Goal: Connect with others: Connect with others

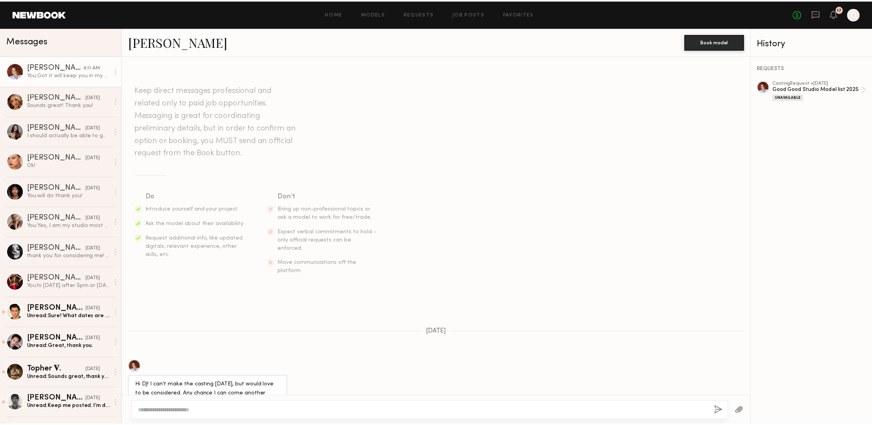
scroll to position [625, 0]
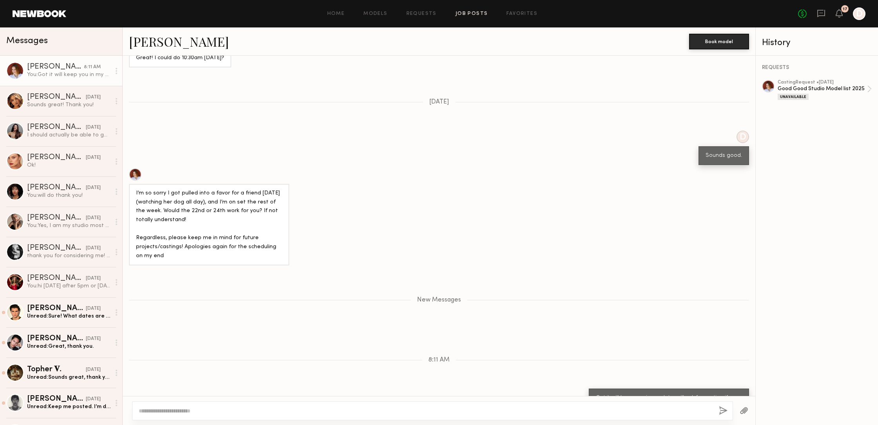
click at [477, 13] on link "Job Posts" at bounding box center [472, 13] width 33 height 5
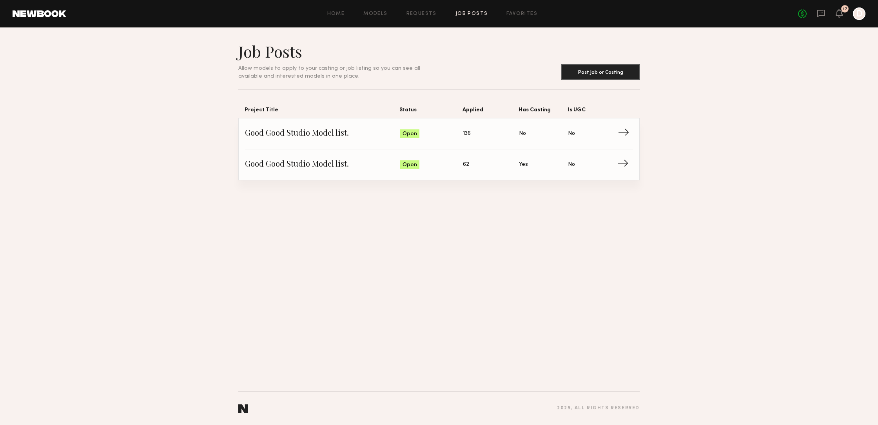
click at [325, 130] on span "Good Good Studio Model list." at bounding box center [322, 134] width 155 height 12
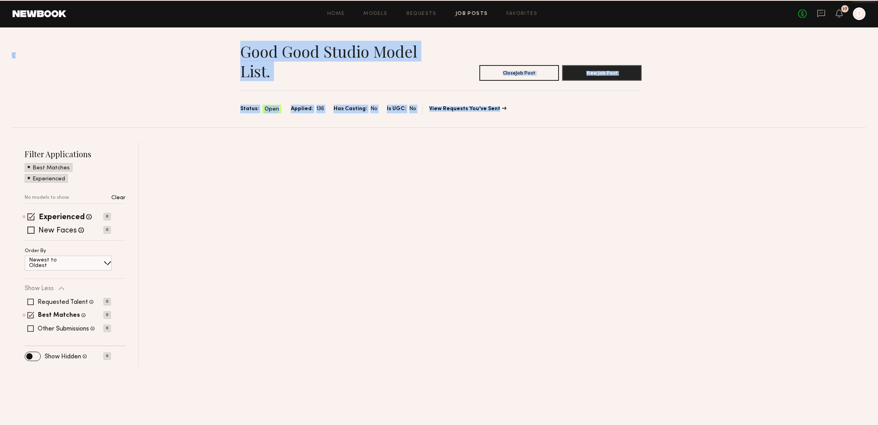
click at [325, 130] on div "Good Good Studio Model list. Close Job Post View Job Post Status: Open Applied:…" at bounding box center [439, 196] width 878 height 339
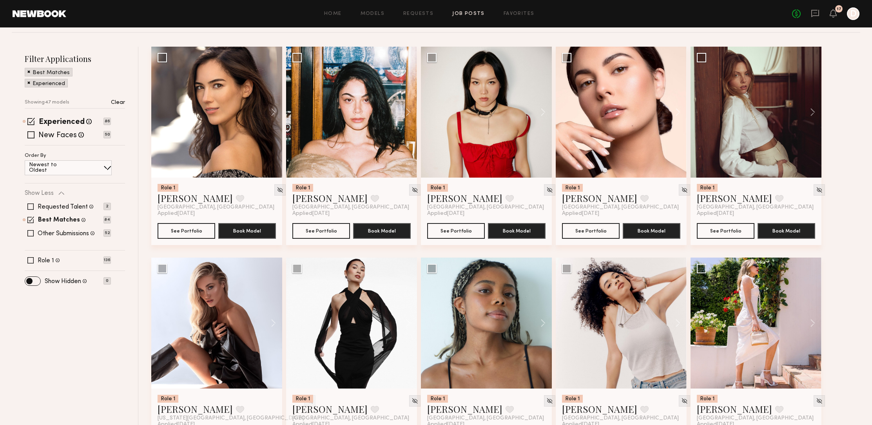
scroll to position [91, 0]
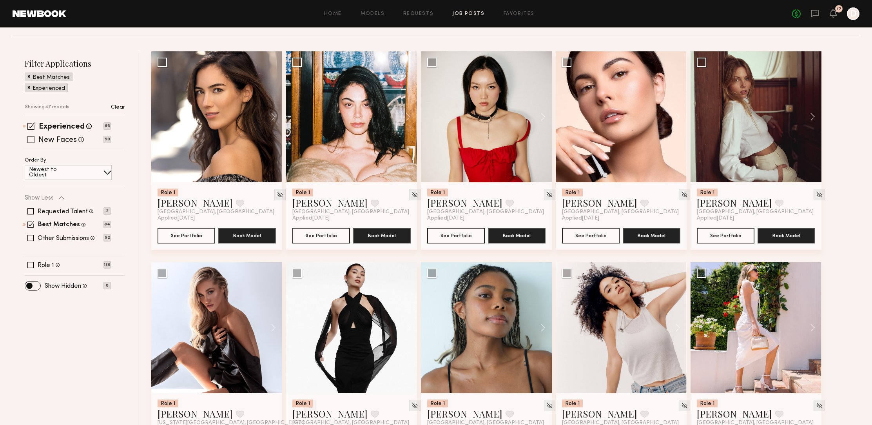
click at [30, 140] on span at bounding box center [30, 139] width 7 height 7
click at [29, 128] on span at bounding box center [30, 125] width 7 height 7
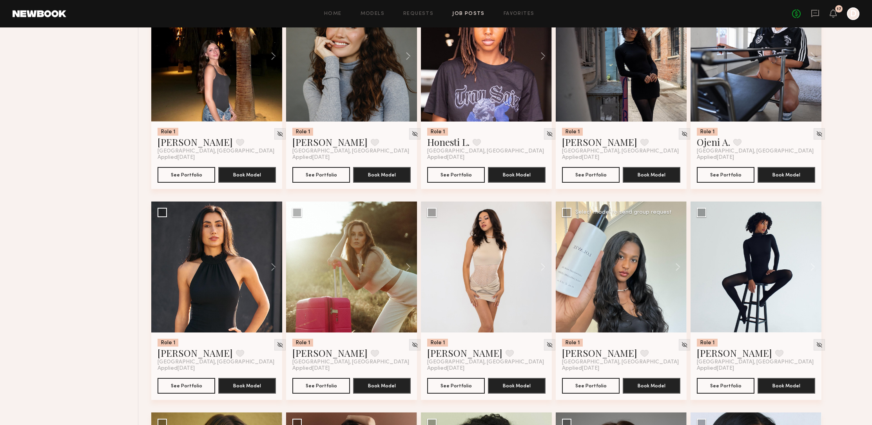
scroll to position [553, 0]
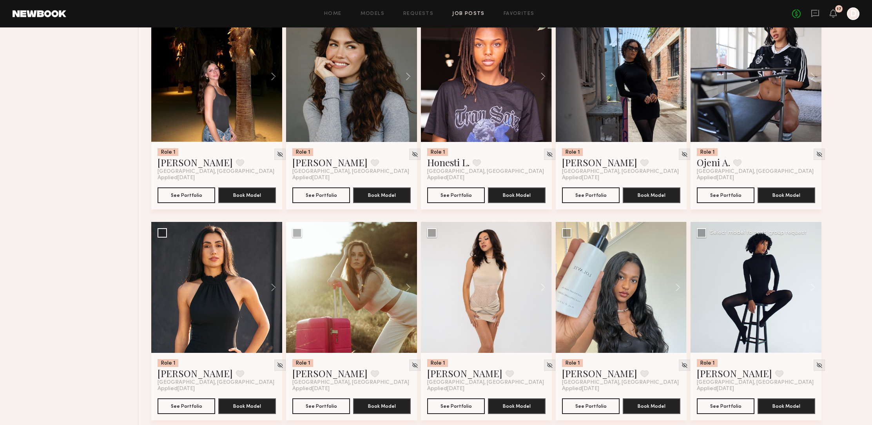
click at [741, 259] on div at bounding box center [756, 287] width 131 height 131
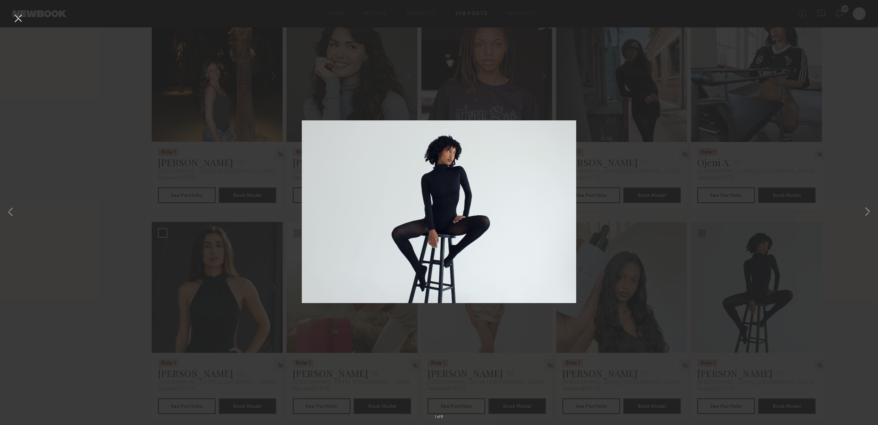
click at [524, 206] on img at bounding box center [439, 211] width 274 height 183
drag, startPoint x: 16, startPoint y: 209, endPoint x: 15, endPoint y: 131, distance: 78.0
click at [16, 209] on div "1 of 6" at bounding box center [439, 212] width 878 height 425
click at [17, 18] on button at bounding box center [18, 19] width 13 height 14
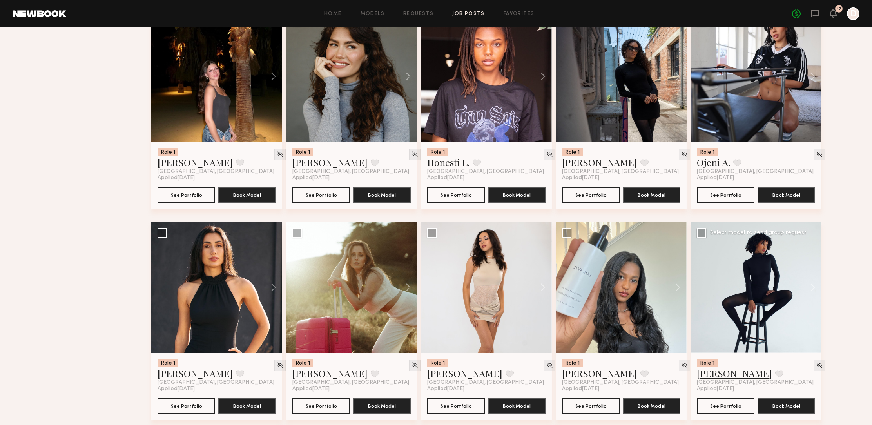
click at [712, 377] on link "Elise J." at bounding box center [734, 373] width 75 height 13
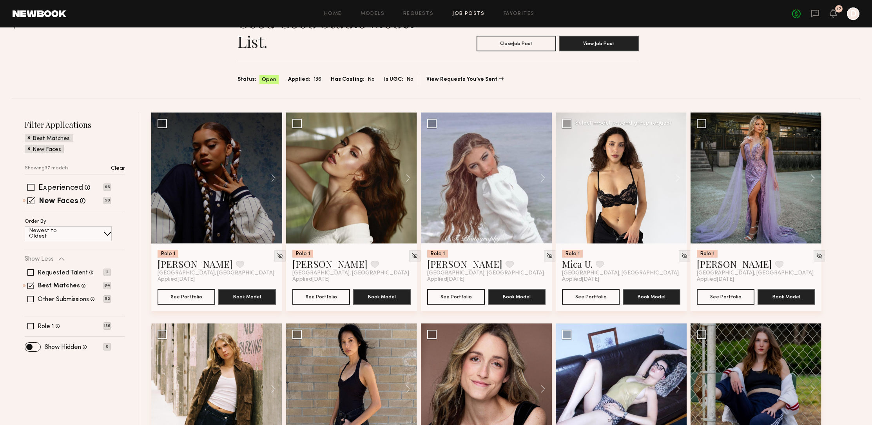
scroll to position [0, 0]
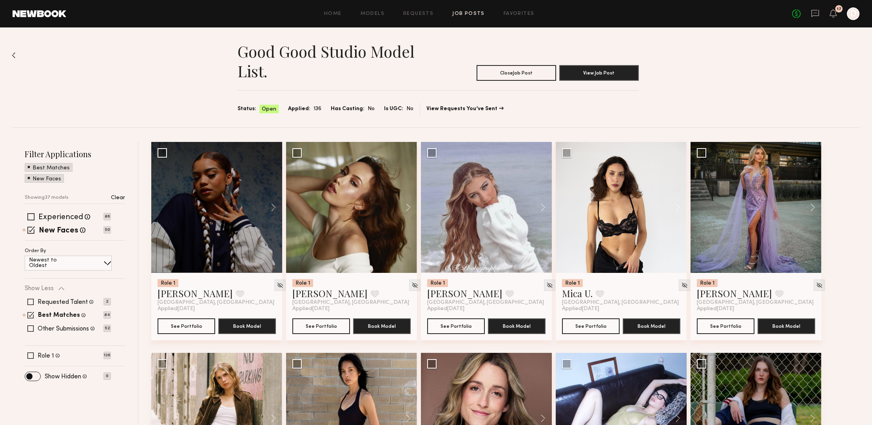
drag, startPoint x: 30, startPoint y: 218, endPoint x: 31, endPoint y: 214, distance: 4.2
click at [30, 226] on span at bounding box center [30, 229] width 7 height 7
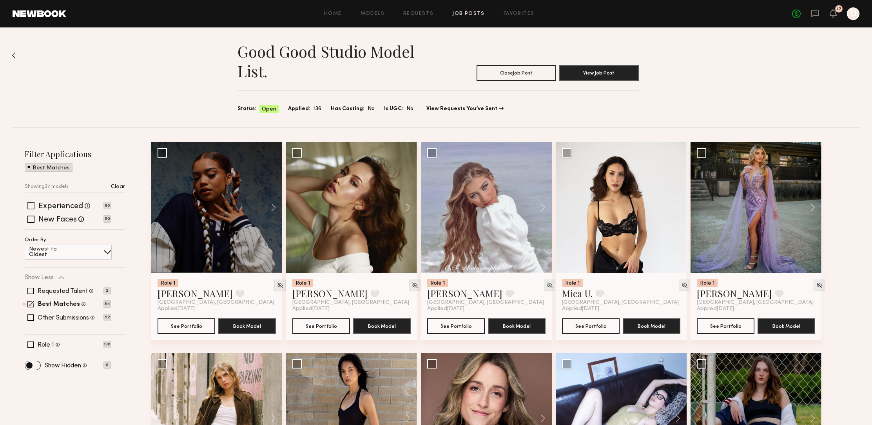
click at [31, 203] on span at bounding box center [30, 205] width 7 height 7
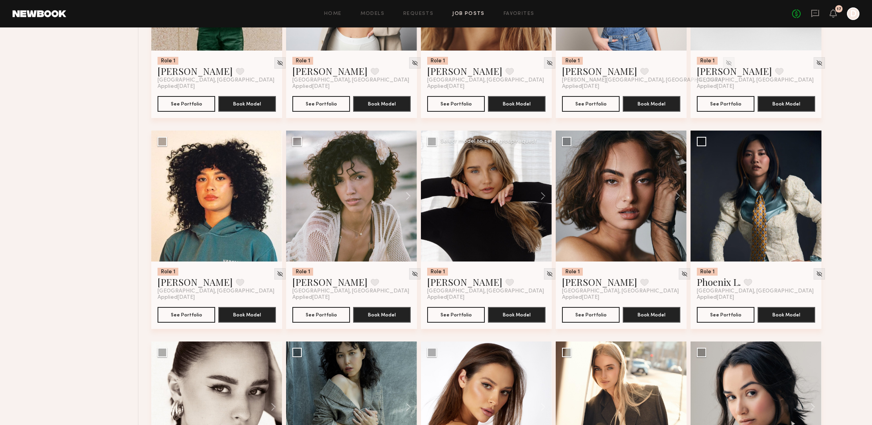
scroll to position [1067, 0]
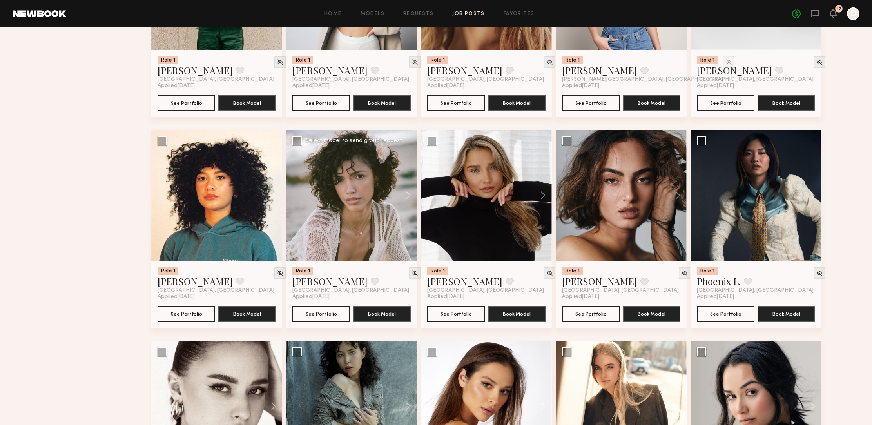
click at [378, 242] on div at bounding box center [351, 195] width 131 height 131
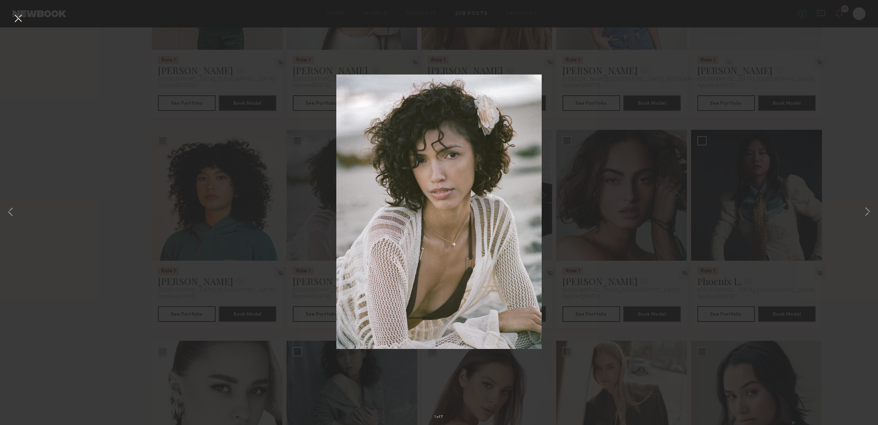
click at [324, 243] on div "1 of 7" at bounding box center [439, 212] width 878 height 425
click at [15, 20] on button at bounding box center [18, 19] width 13 height 14
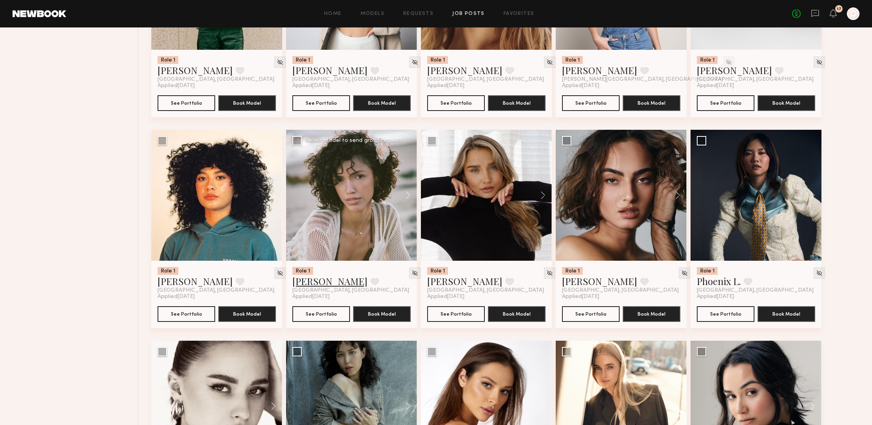
click at [310, 285] on link "Darianne C." at bounding box center [329, 281] width 75 height 13
click at [729, 282] on link "Phoenix L." at bounding box center [719, 281] width 44 height 13
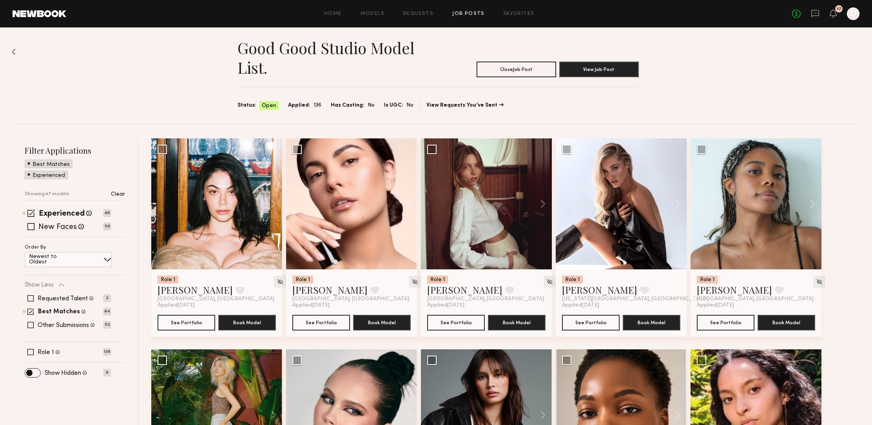
scroll to position [0, 0]
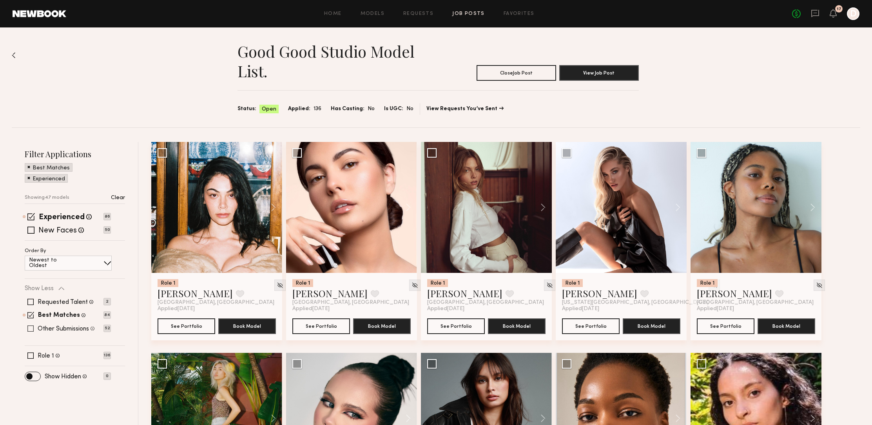
click at [29, 315] on span at bounding box center [30, 315] width 7 height 7
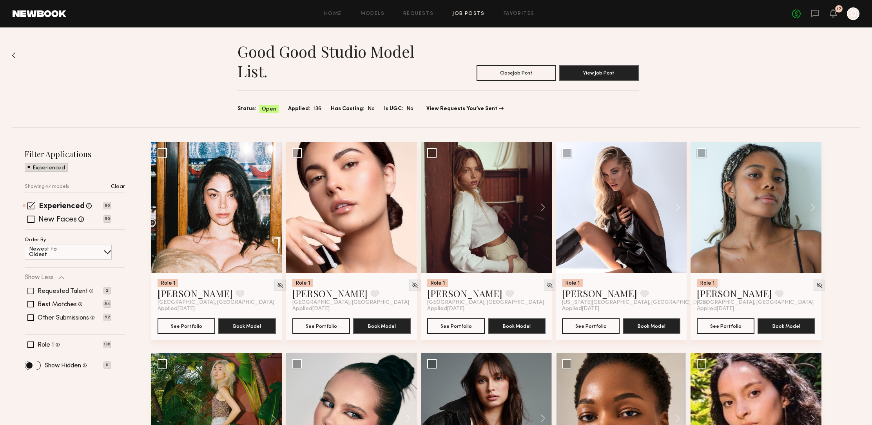
click at [31, 288] on span at bounding box center [30, 291] width 6 height 6
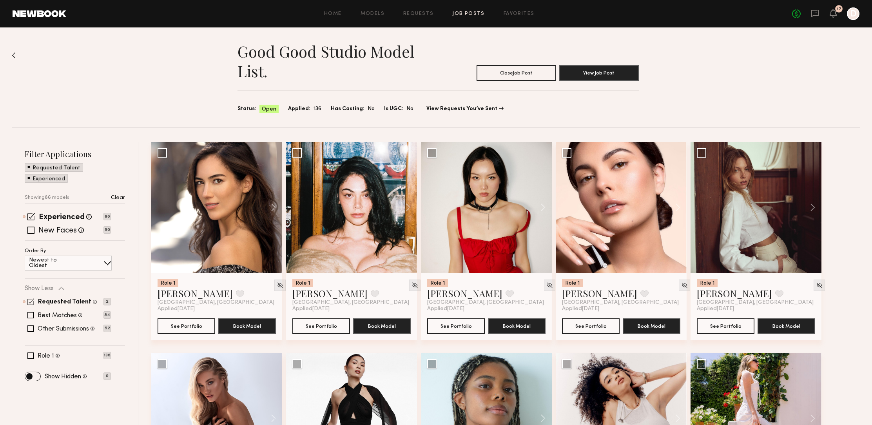
click at [31, 300] on span at bounding box center [30, 301] width 7 height 7
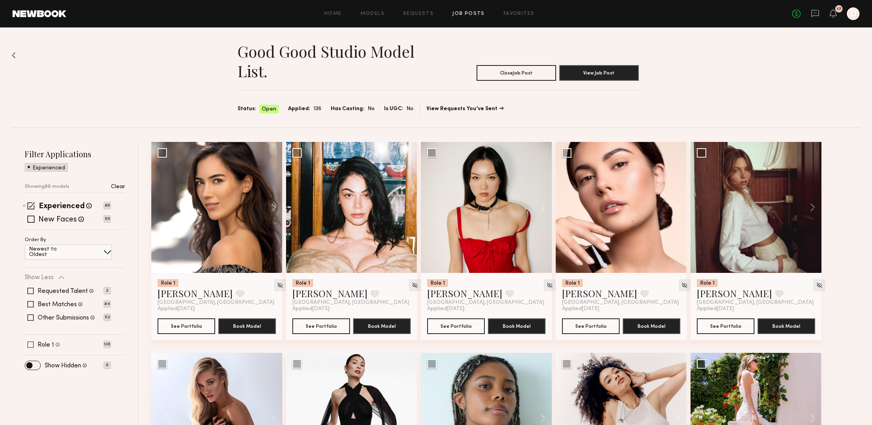
click at [30, 345] on span at bounding box center [30, 344] width 6 height 6
click at [31, 344] on span at bounding box center [30, 344] width 7 height 7
click at [34, 362] on span at bounding box center [32, 365] width 15 height 9
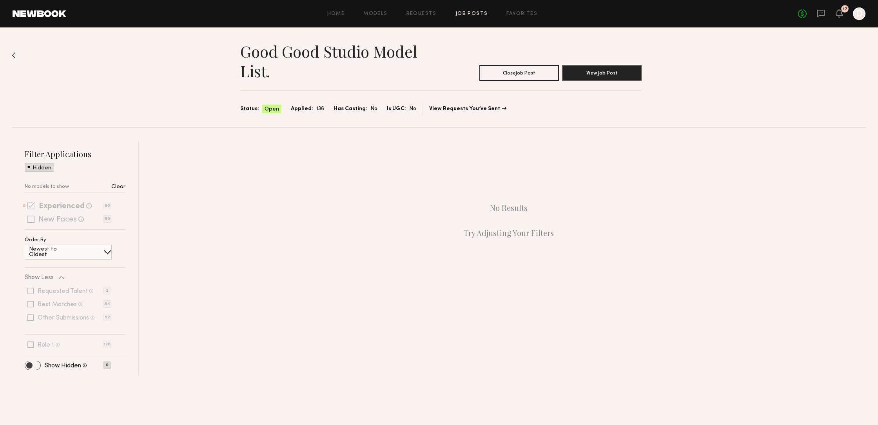
click at [37, 365] on span at bounding box center [32, 365] width 15 height 9
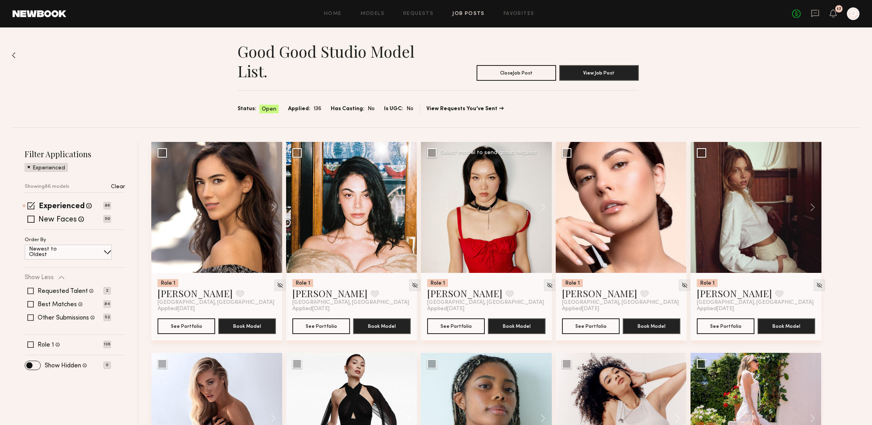
click at [501, 191] on div at bounding box center [486, 207] width 131 height 131
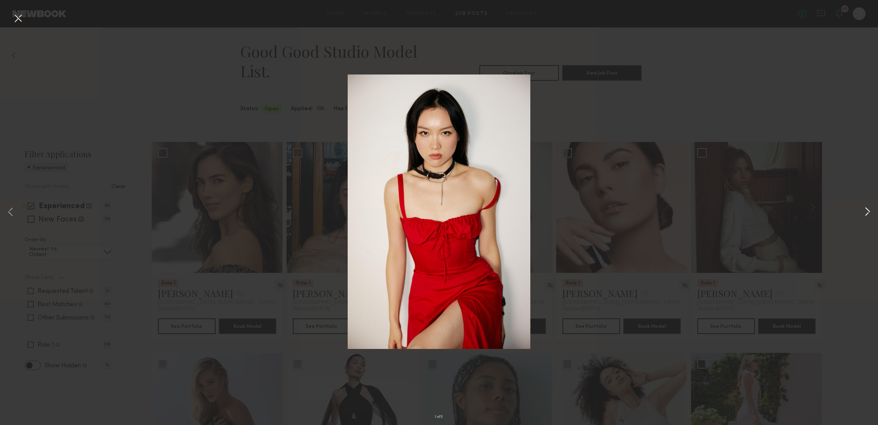
click at [869, 210] on button at bounding box center [867, 212] width 9 height 340
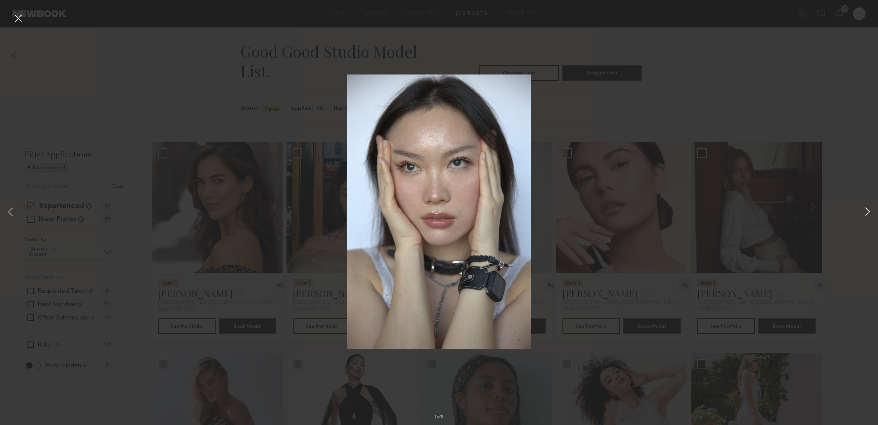
click at [868, 209] on button at bounding box center [867, 212] width 9 height 340
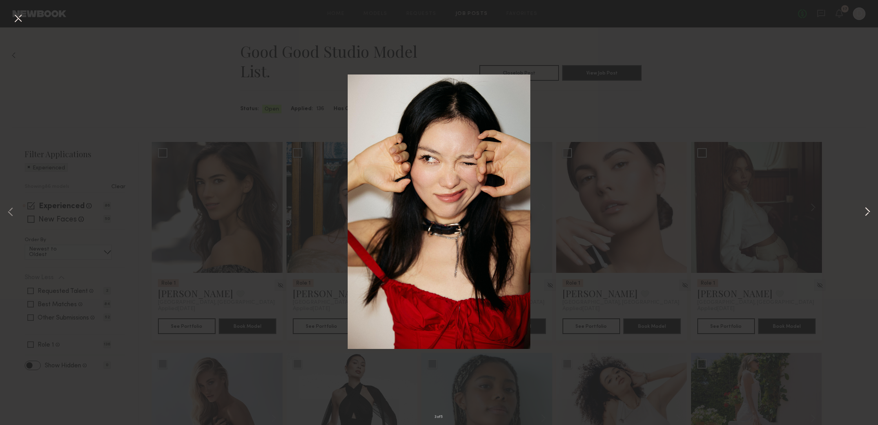
click at [869, 211] on button at bounding box center [867, 212] width 9 height 340
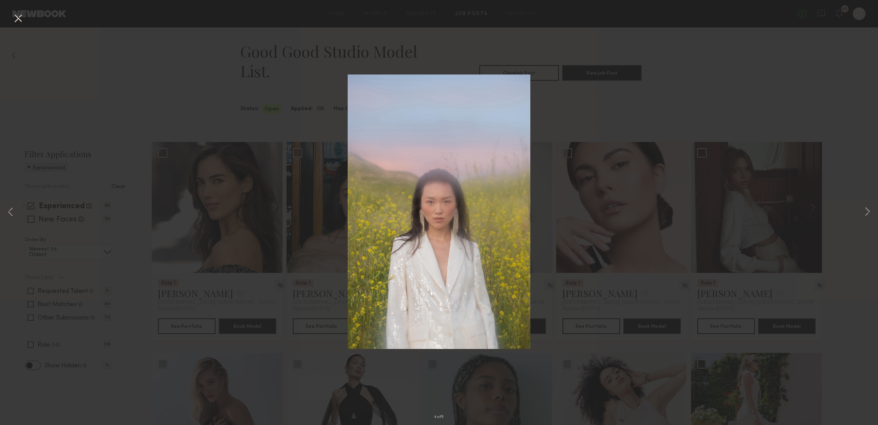
click at [21, 16] on button at bounding box center [18, 19] width 13 height 14
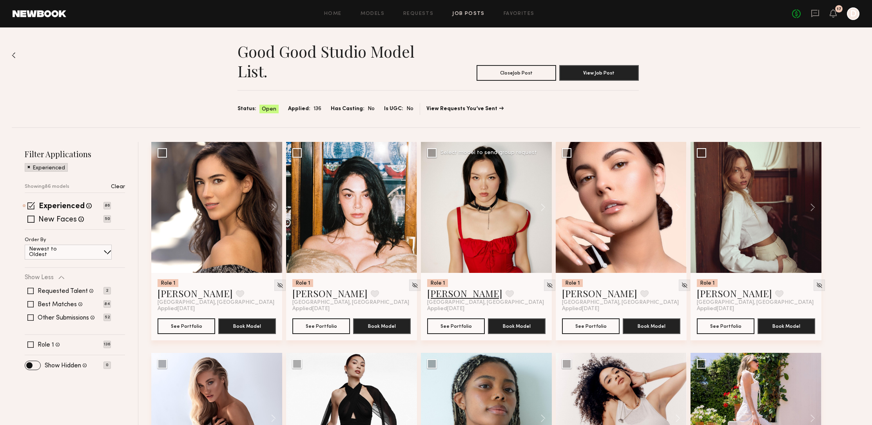
click at [441, 296] on link "Yae J." at bounding box center [464, 293] width 75 height 13
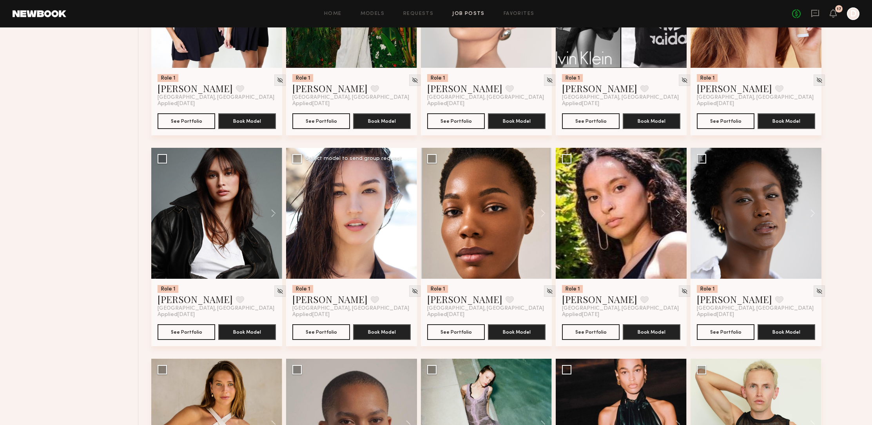
scroll to position [632, 0]
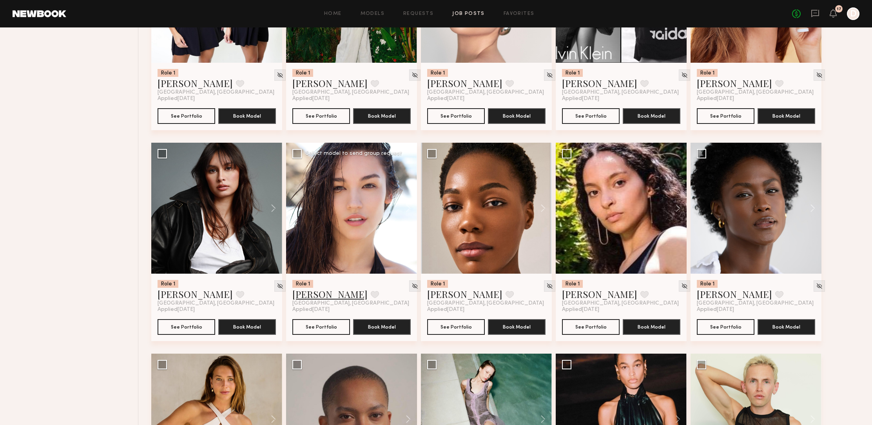
click at [312, 296] on link "Jenny P." at bounding box center [329, 294] width 75 height 13
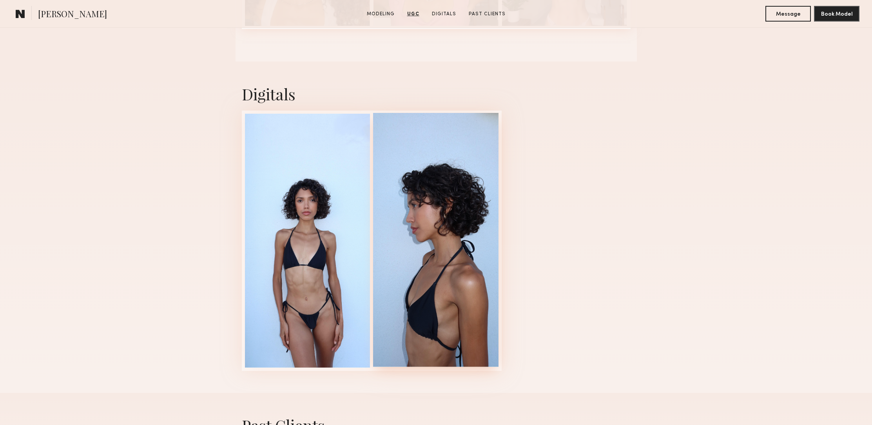
scroll to position [1019, 0]
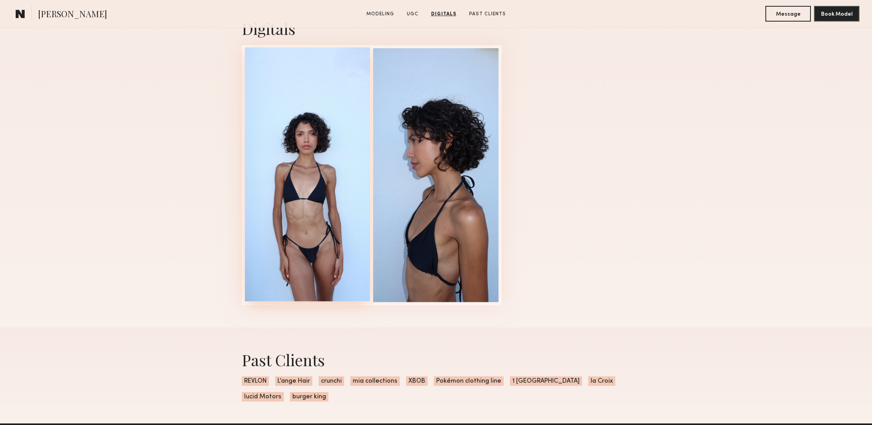
click at [290, 206] on div at bounding box center [307, 174] width 125 height 254
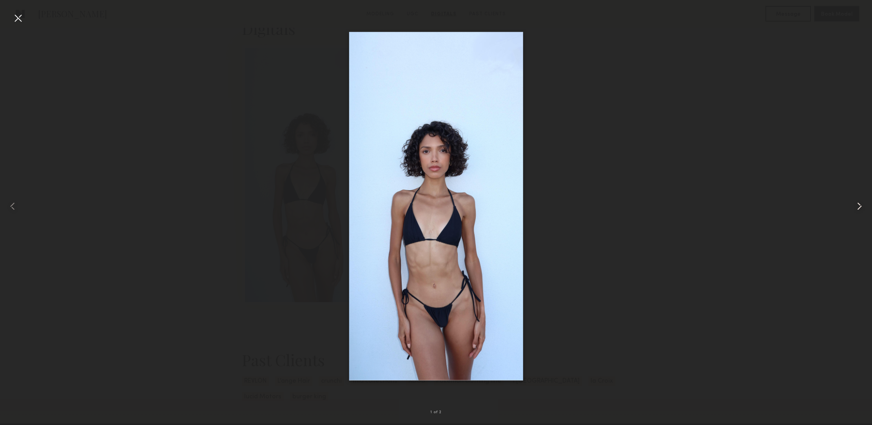
click at [857, 206] on common-icon at bounding box center [859, 206] width 13 height 13
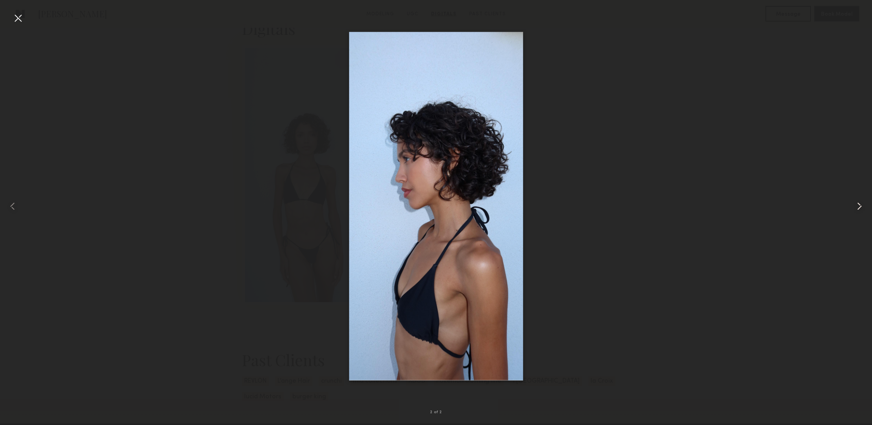
click at [861, 205] on common-icon at bounding box center [859, 206] width 13 height 13
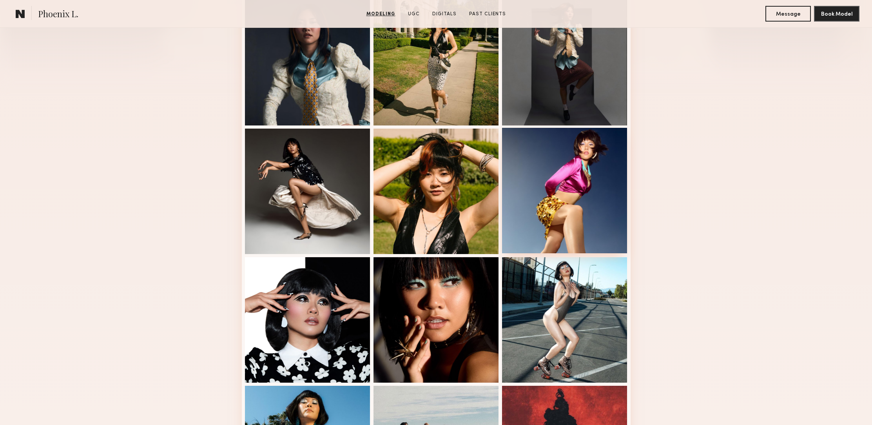
scroll to position [232, 0]
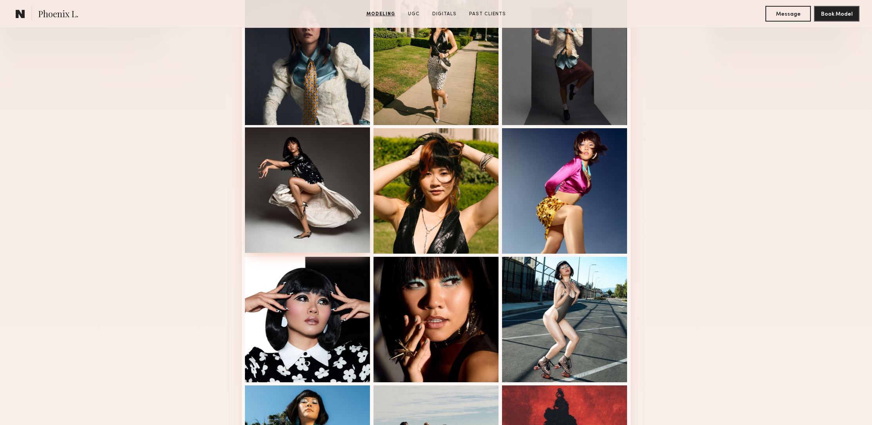
click at [325, 217] on div at bounding box center [307, 189] width 125 height 125
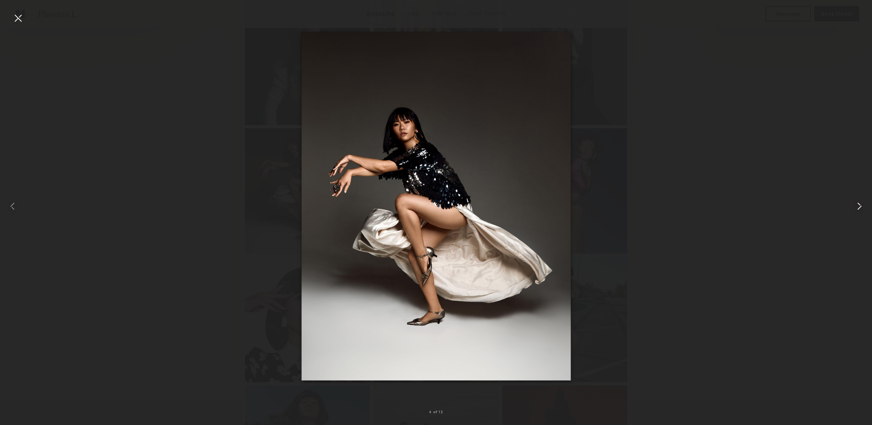
click at [856, 206] on common-icon at bounding box center [859, 206] width 13 height 13
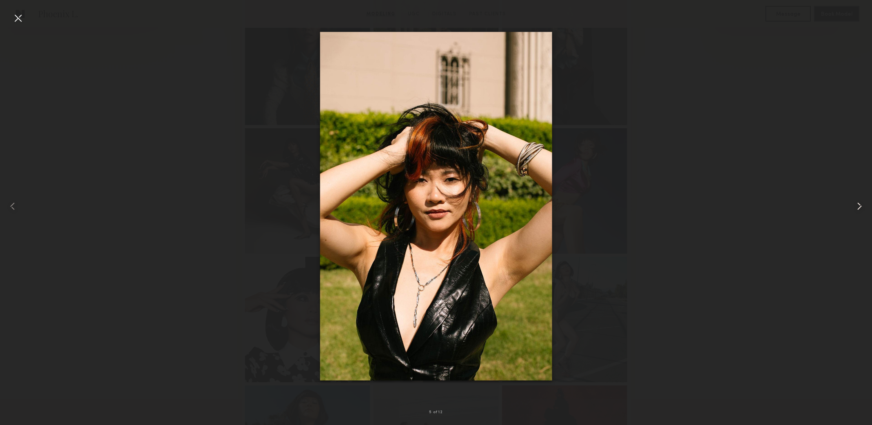
click at [859, 206] on common-icon at bounding box center [859, 206] width 13 height 13
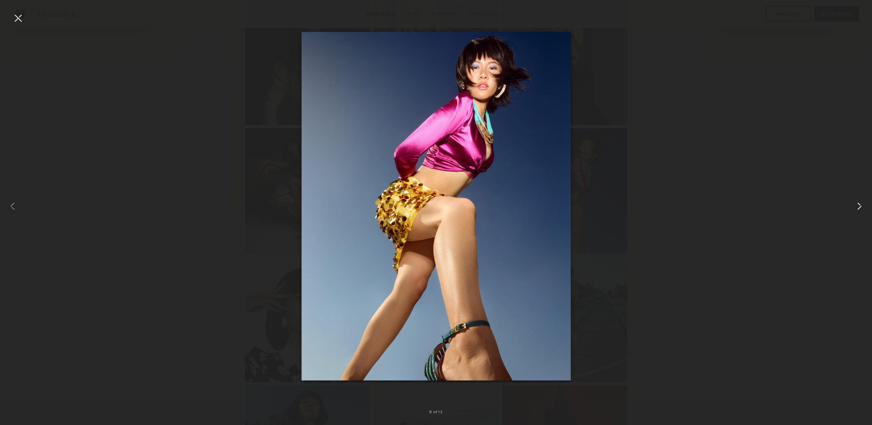
click at [860, 206] on common-icon at bounding box center [859, 206] width 13 height 13
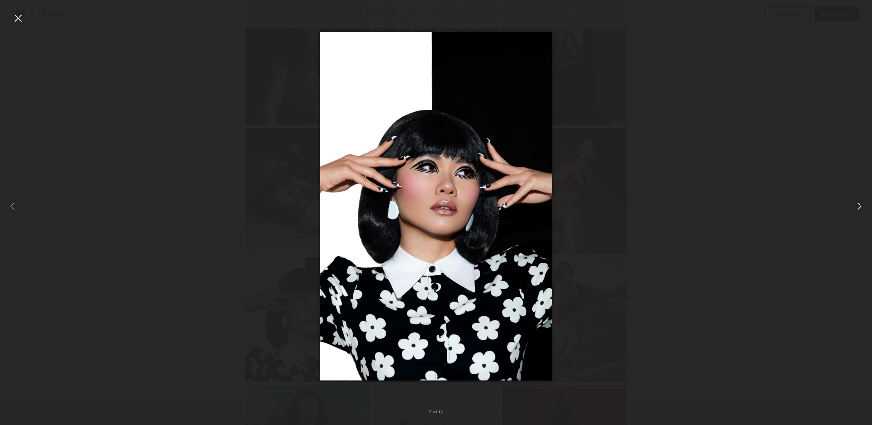
click at [859, 203] on common-icon at bounding box center [859, 206] width 13 height 13
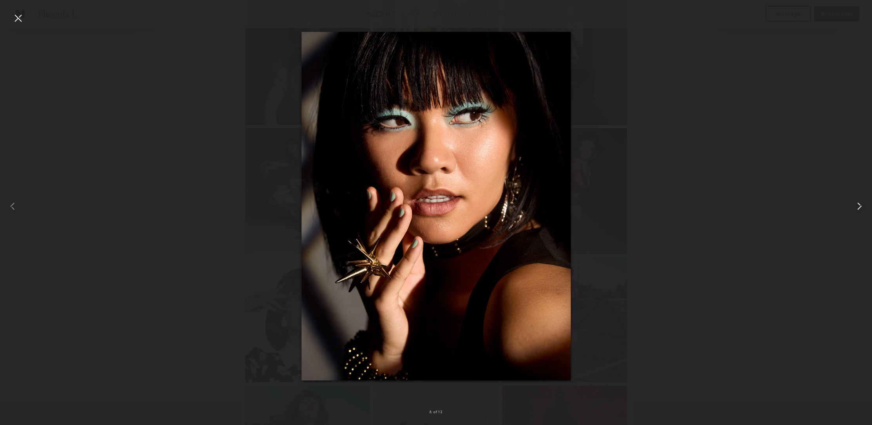
click at [860, 203] on common-icon at bounding box center [859, 206] width 13 height 13
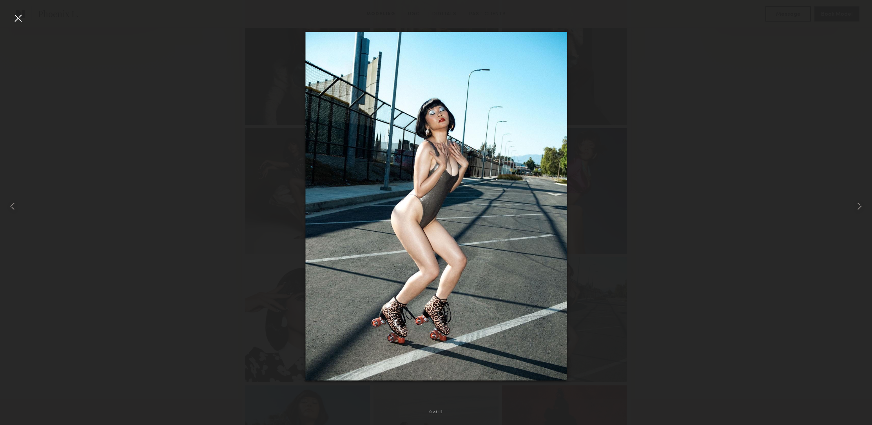
click at [413, 216] on img at bounding box center [435, 206] width 261 height 349
click at [862, 205] on common-icon at bounding box center [859, 206] width 13 height 13
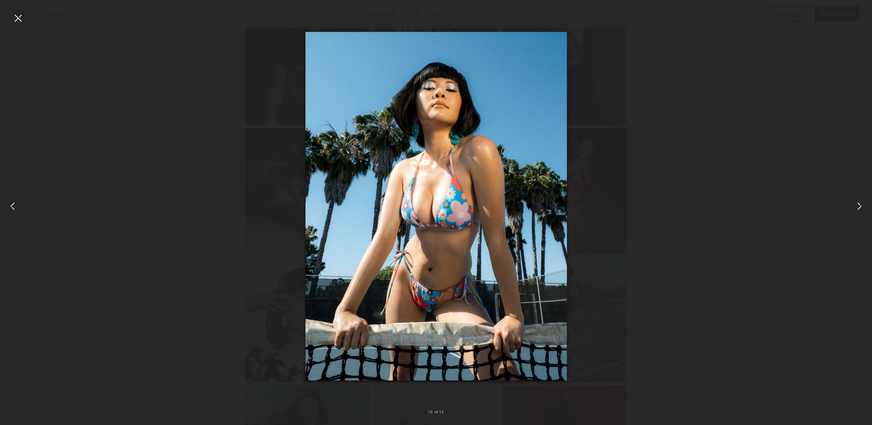
click at [863, 207] on common-icon at bounding box center [859, 206] width 13 height 13
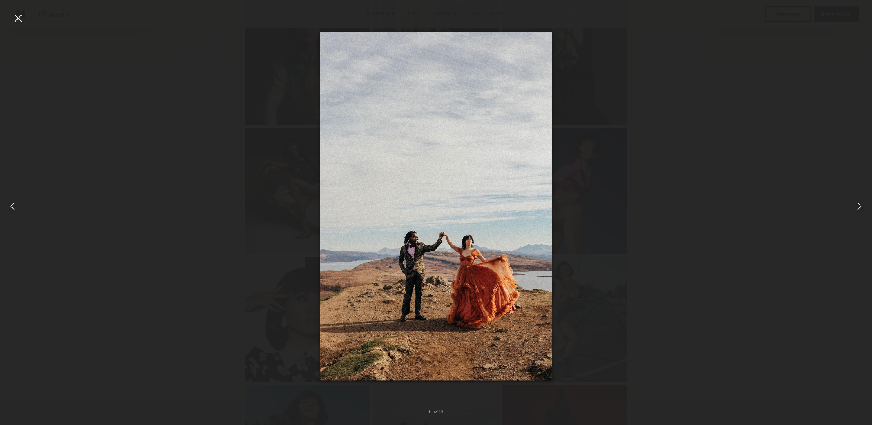
click at [863, 208] on common-icon at bounding box center [859, 206] width 13 height 13
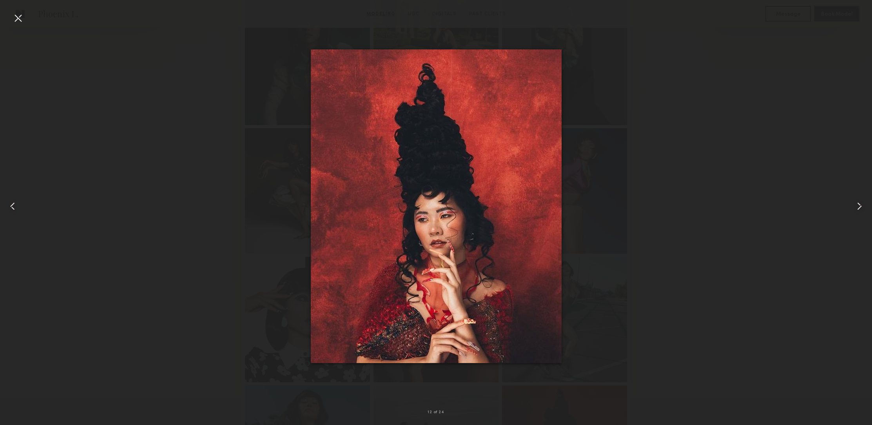
click at [862, 208] on common-icon at bounding box center [859, 206] width 13 height 13
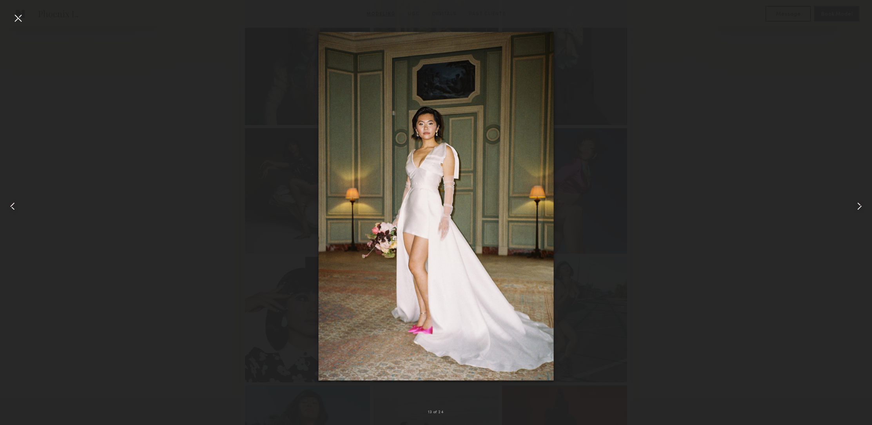
click at [862, 209] on common-icon at bounding box center [859, 206] width 13 height 13
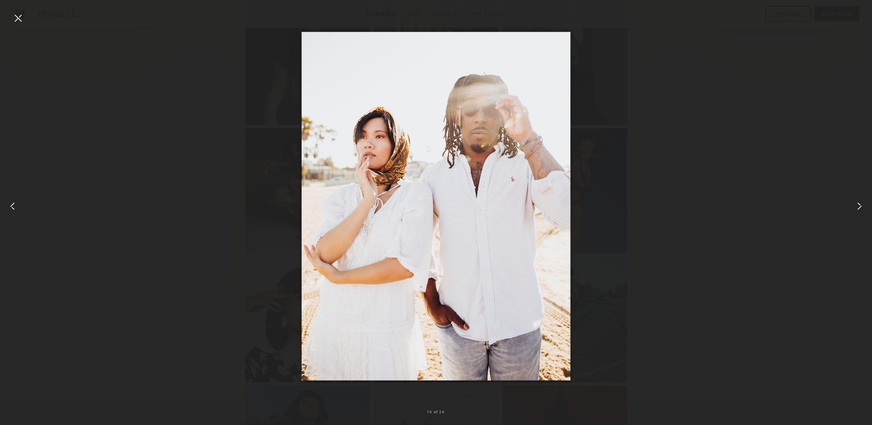
click at [864, 205] on common-icon at bounding box center [859, 206] width 13 height 13
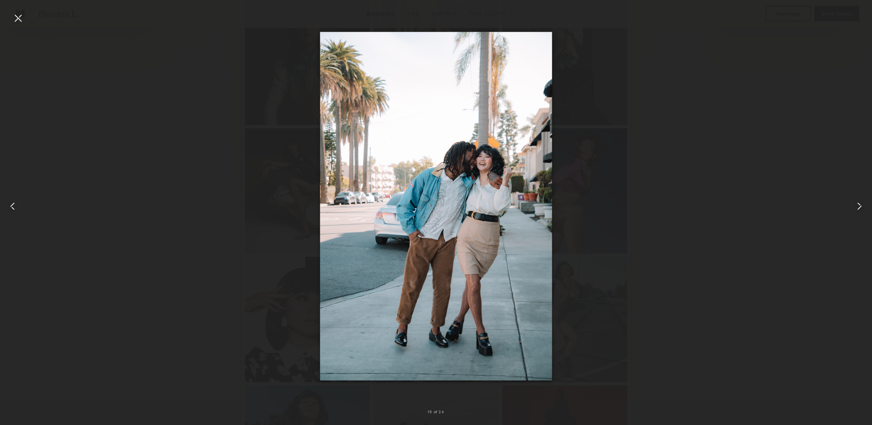
click at [863, 206] on common-icon at bounding box center [859, 206] width 13 height 13
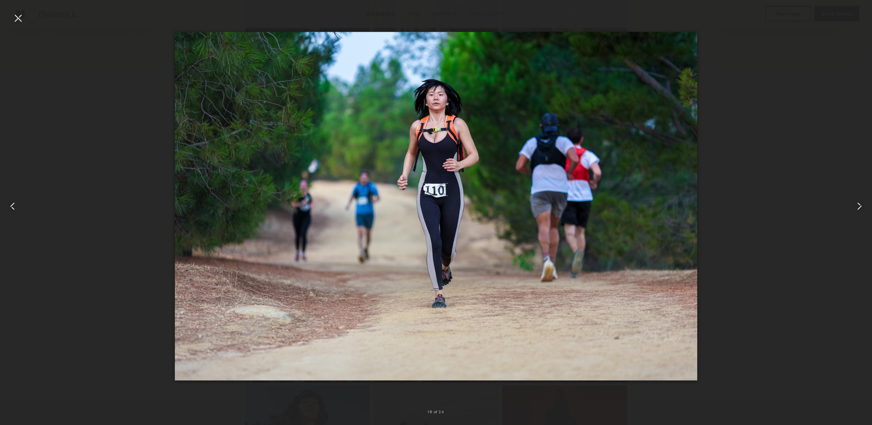
click at [862, 207] on common-icon at bounding box center [859, 206] width 13 height 13
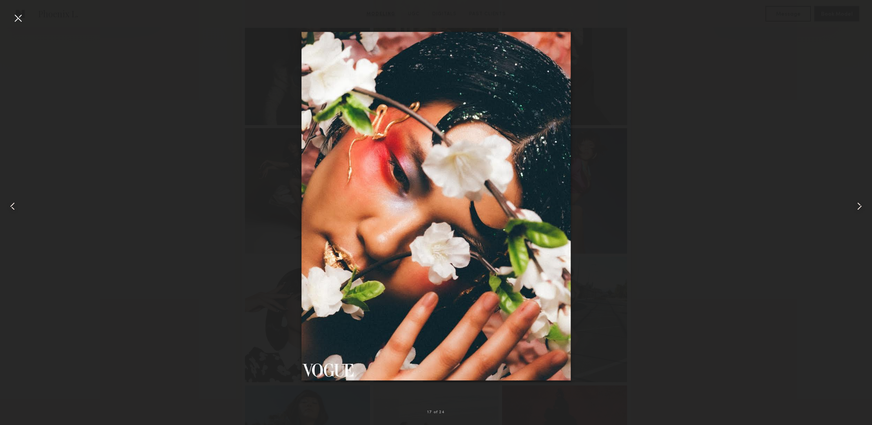
click at [862, 206] on common-icon at bounding box center [859, 206] width 13 height 13
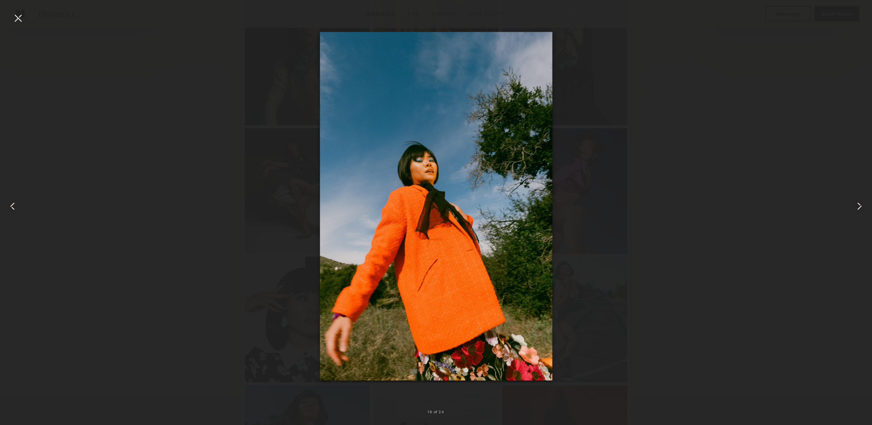
click at [862, 205] on common-icon at bounding box center [859, 206] width 13 height 13
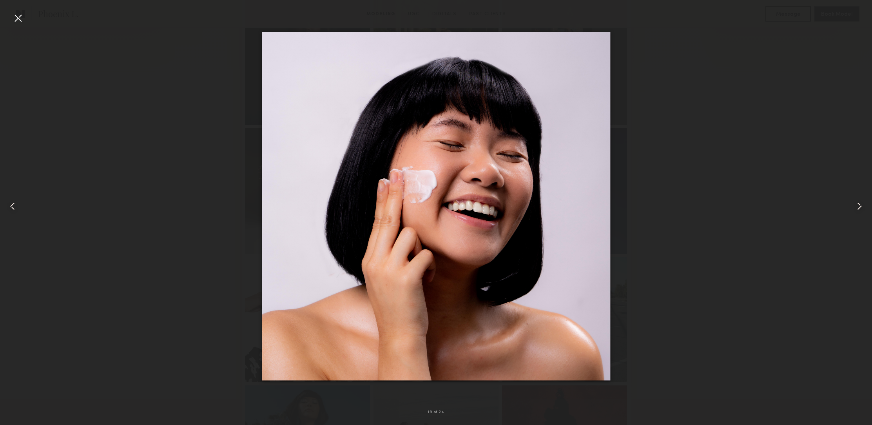
click at [862, 205] on common-icon at bounding box center [859, 206] width 13 height 13
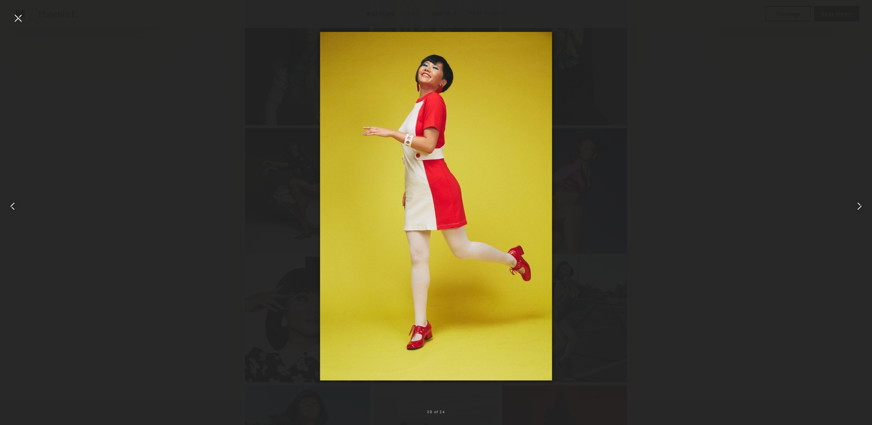
click at [862, 205] on common-icon at bounding box center [859, 206] width 13 height 13
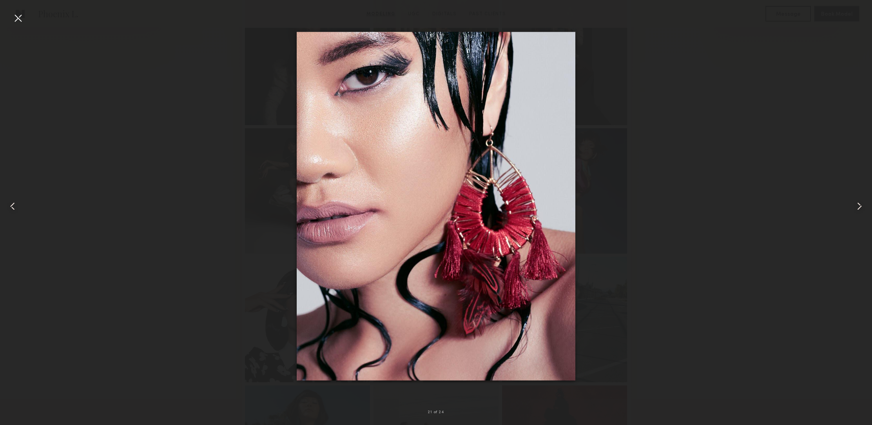
click at [861, 205] on common-icon at bounding box center [859, 206] width 13 height 13
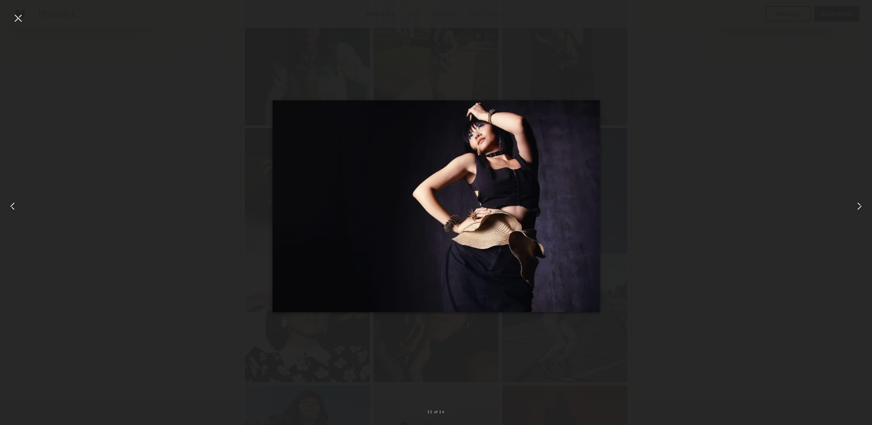
click at [861, 205] on common-icon at bounding box center [859, 206] width 13 height 13
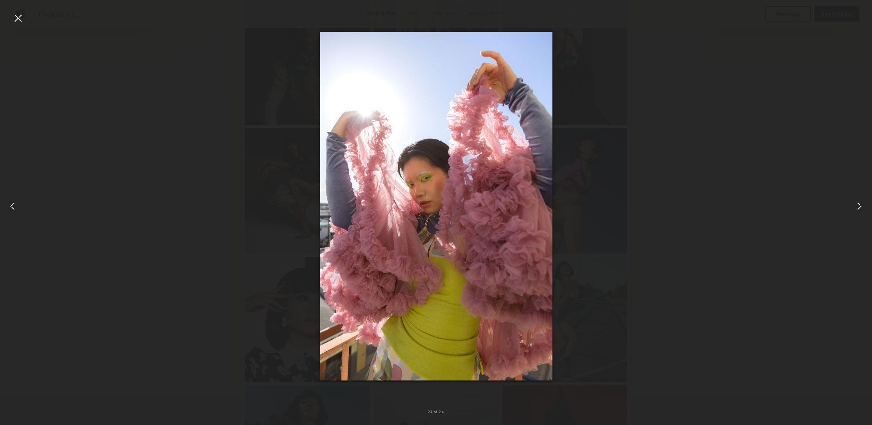
click at [861, 206] on common-icon at bounding box center [859, 206] width 13 height 13
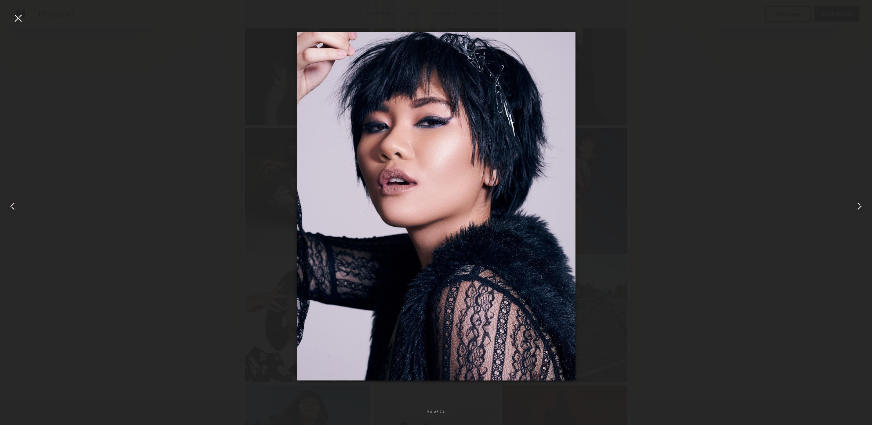
click at [861, 205] on common-icon at bounding box center [859, 206] width 13 height 13
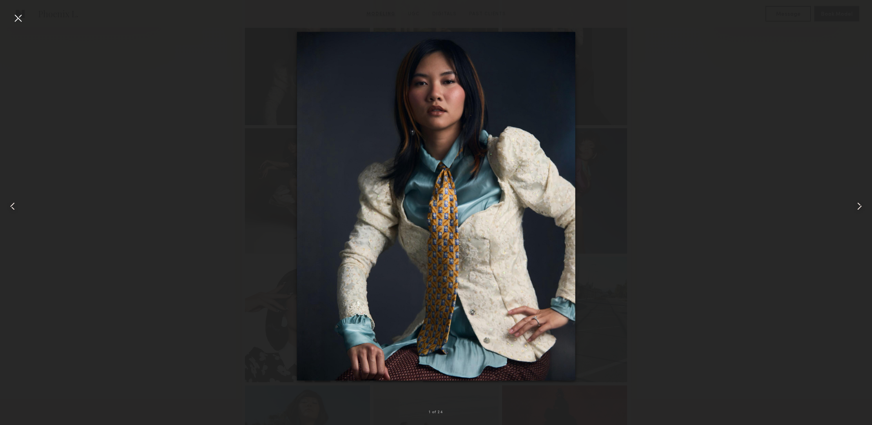
click at [861, 205] on common-icon at bounding box center [859, 206] width 13 height 13
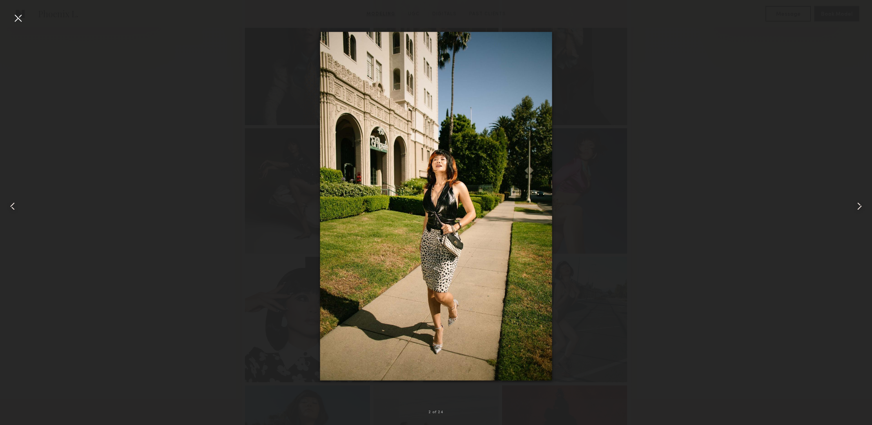
click at [13, 20] on div at bounding box center [18, 18] width 13 height 13
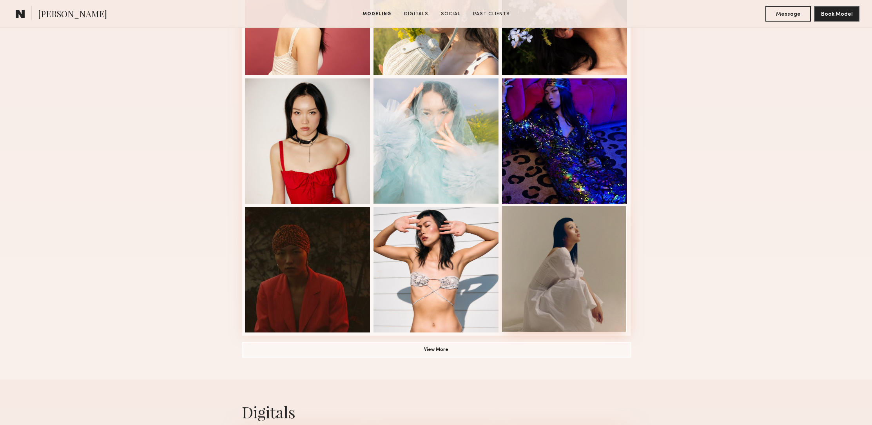
scroll to position [411, 0]
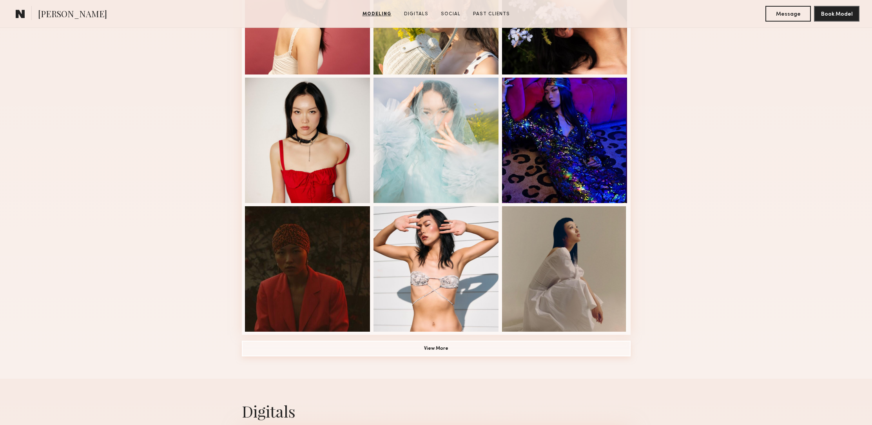
click at [438, 346] on button "View More" at bounding box center [436, 349] width 389 height 16
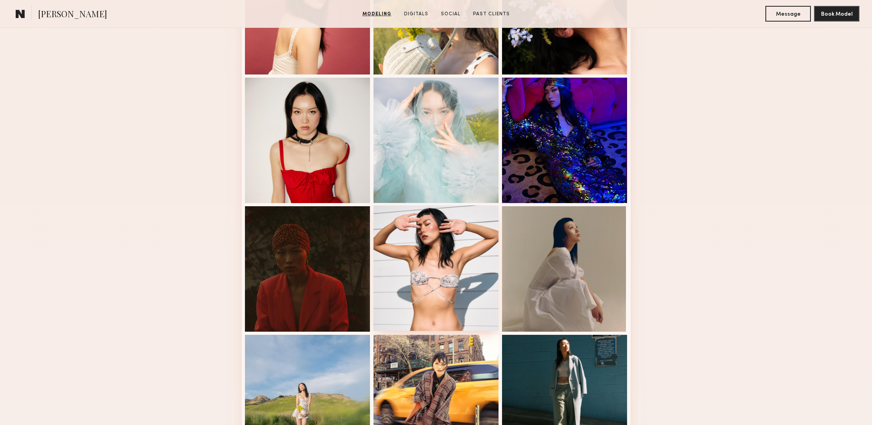
click at [452, 296] on div at bounding box center [436, 267] width 125 height 125
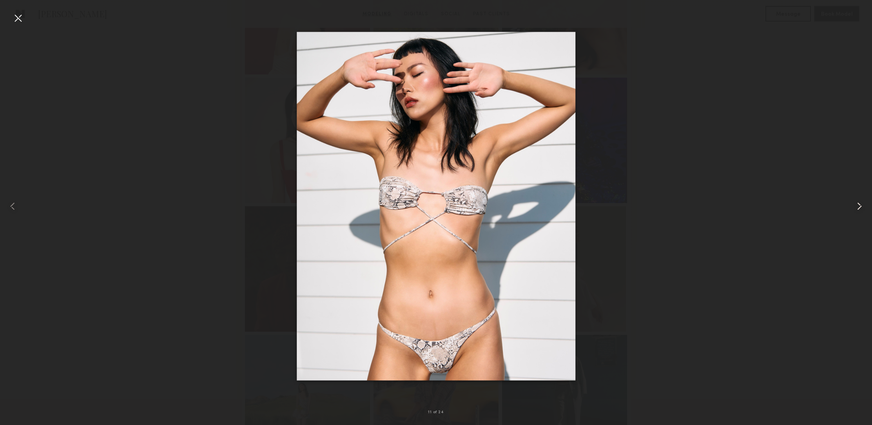
click at [860, 205] on common-icon at bounding box center [859, 206] width 13 height 13
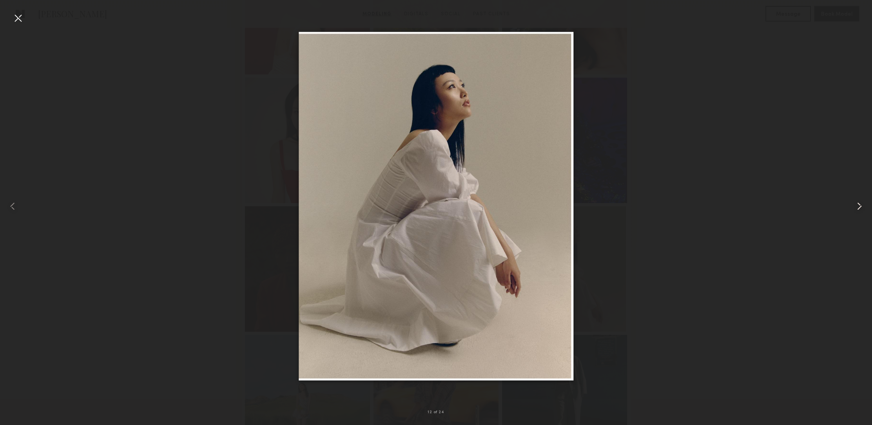
click at [860, 205] on common-icon at bounding box center [859, 206] width 13 height 13
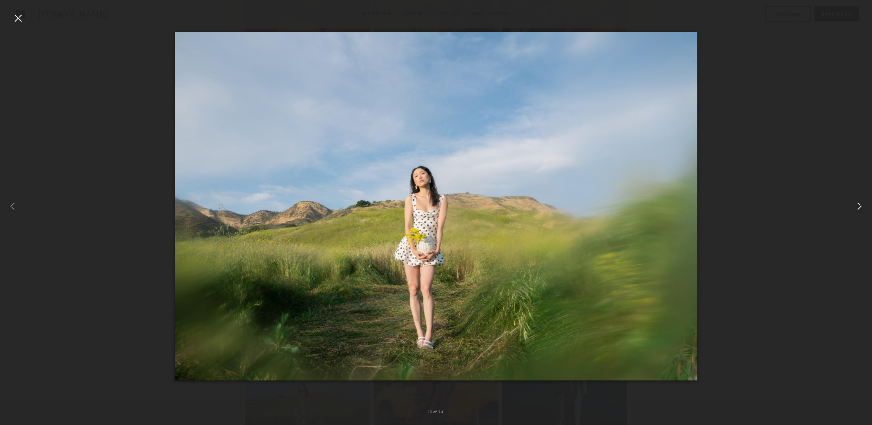
click at [859, 205] on common-icon at bounding box center [859, 206] width 13 height 13
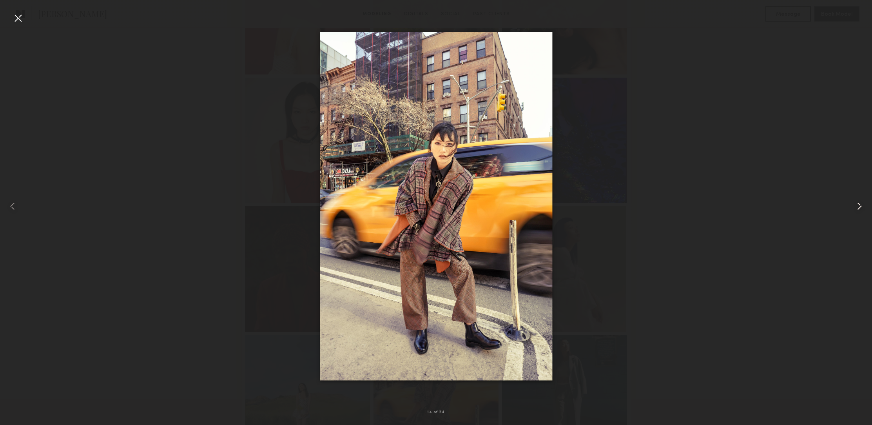
click at [860, 205] on common-icon at bounding box center [859, 206] width 13 height 13
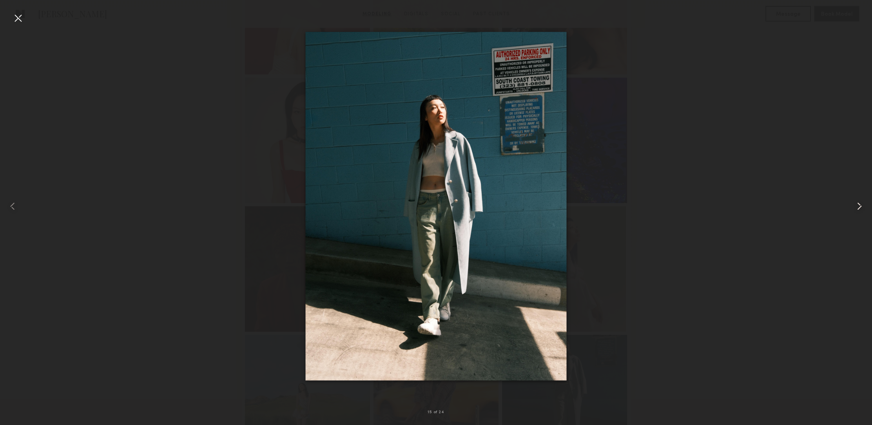
click at [861, 205] on common-icon at bounding box center [859, 206] width 13 height 13
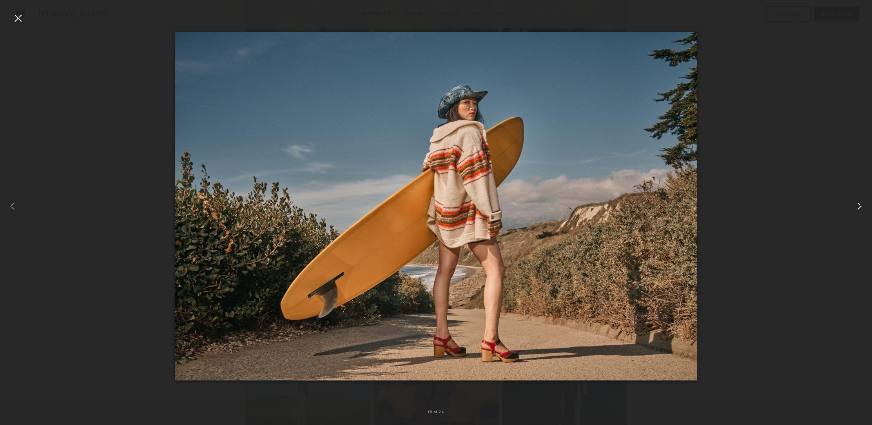
click at [861, 205] on common-icon at bounding box center [859, 206] width 13 height 13
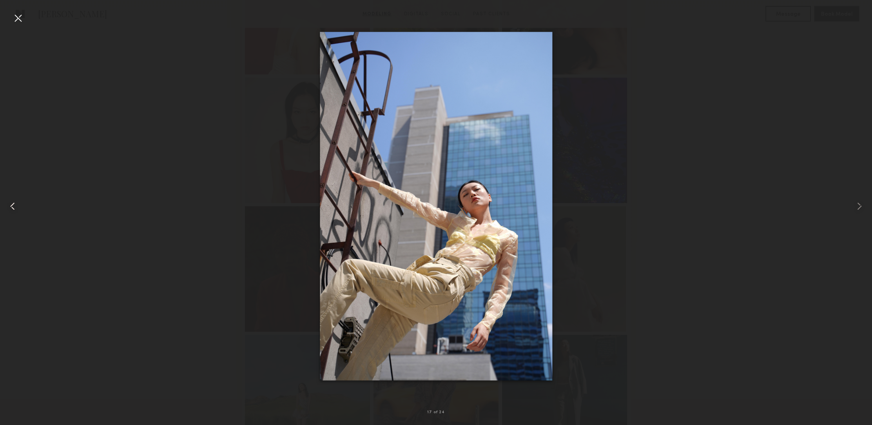
click at [2, 207] on div at bounding box center [17, 206] width 35 height 387
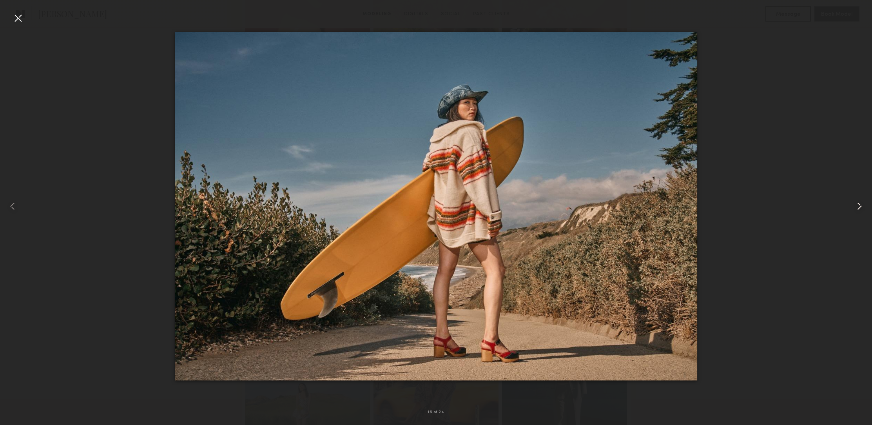
click at [855, 202] on common-icon at bounding box center [859, 206] width 13 height 13
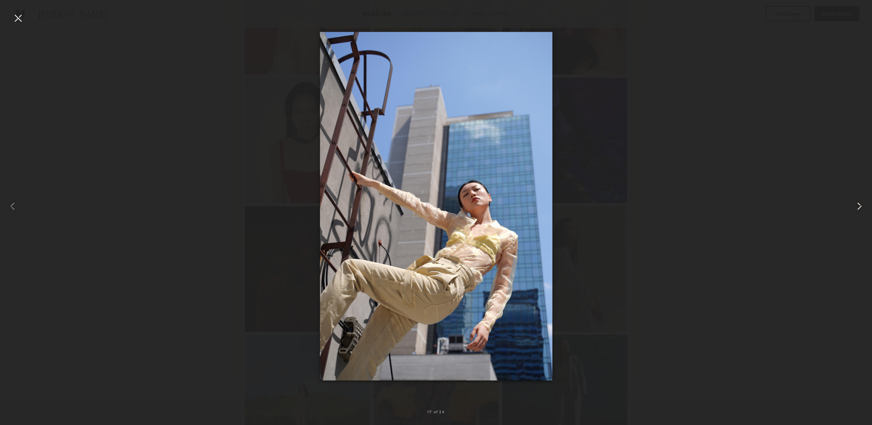
click at [855, 203] on common-icon at bounding box center [859, 206] width 13 height 13
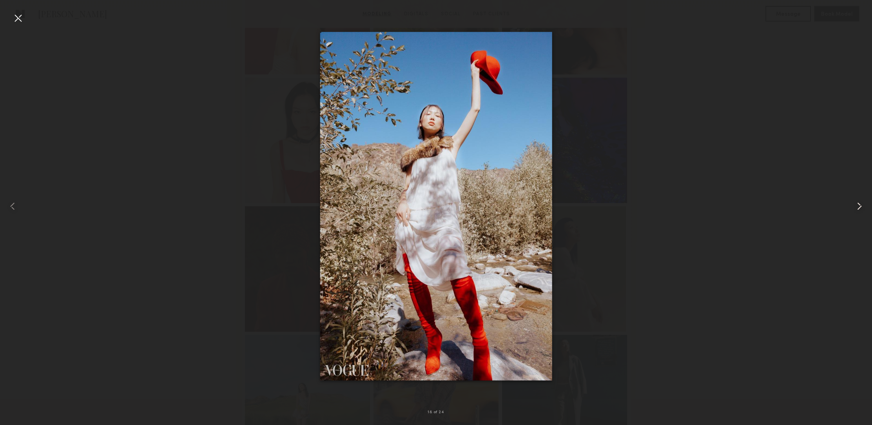
click at [855, 202] on common-icon at bounding box center [859, 206] width 13 height 13
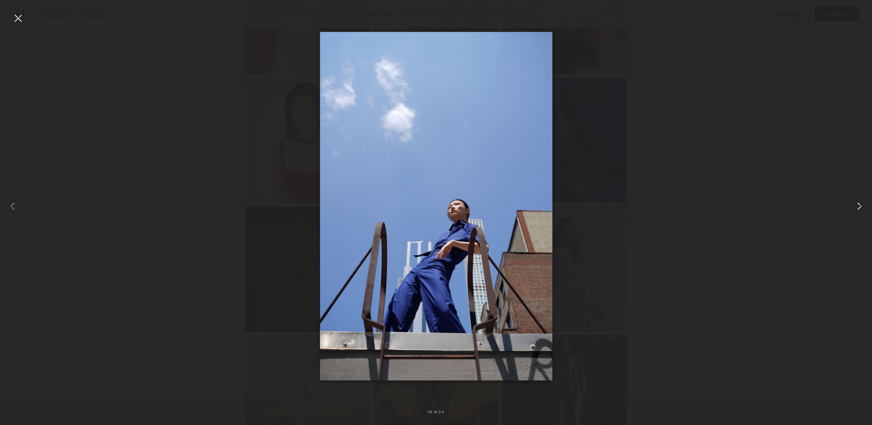
click at [855, 203] on common-icon at bounding box center [859, 206] width 13 height 13
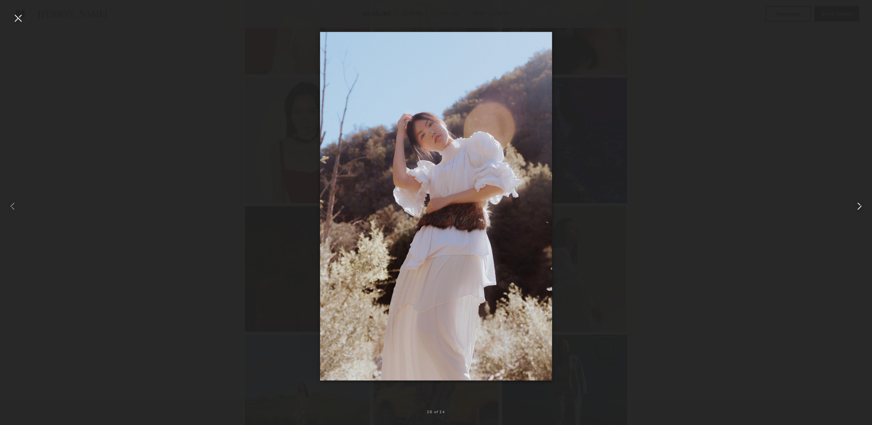
click at [856, 203] on common-icon at bounding box center [859, 206] width 13 height 13
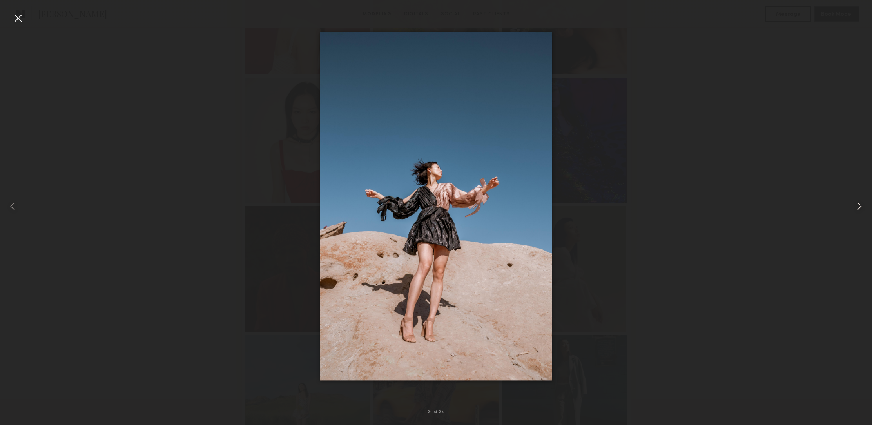
click at [856, 203] on common-icon at bounding box center [859, 206] width 13 height 13
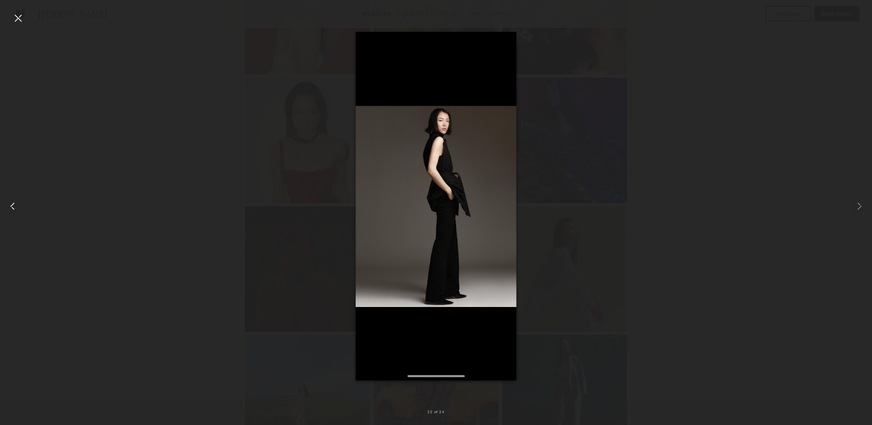
click at [9, 211] on common-icon at bounding box center [12, 206] width 13 height 13
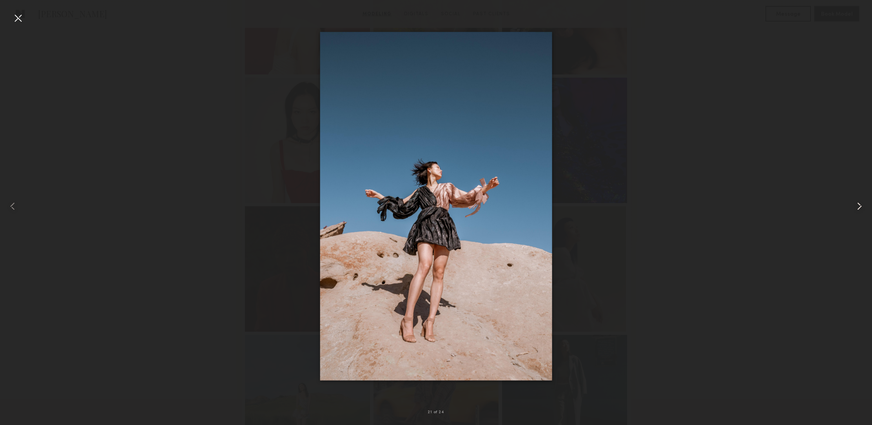
click at [860, 205] on common-icon at bounding box center [859, 206] width 13 height 13
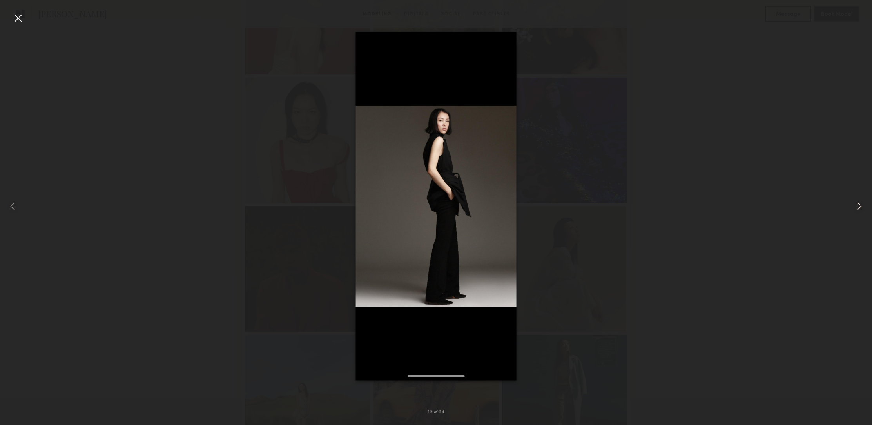
click at [864, 203] on common-icon at bounding box center [859, 206] width 13 height 13
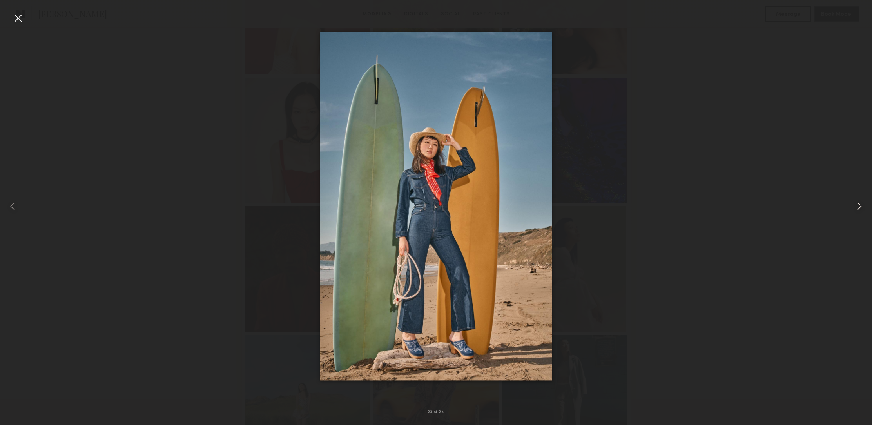
click at [865, 204] on common-icon at bounding box center [859, 206] width 13 height 13
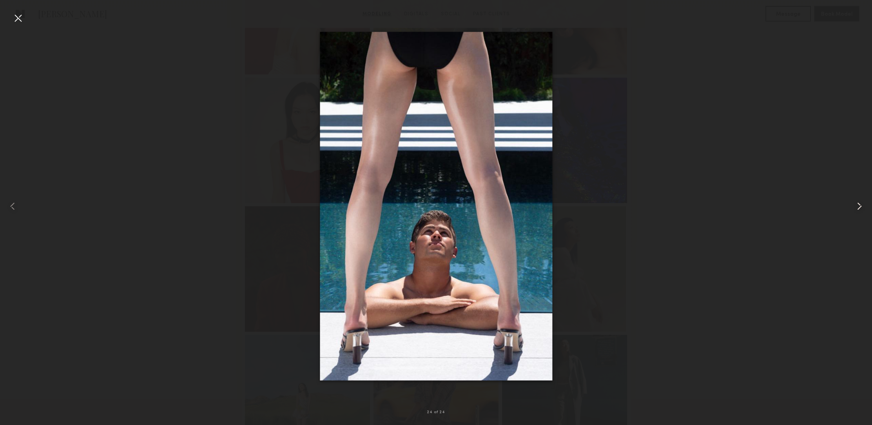
click at [865, 205] on common-icon at bounding box center [859, 206] width 13 height 13
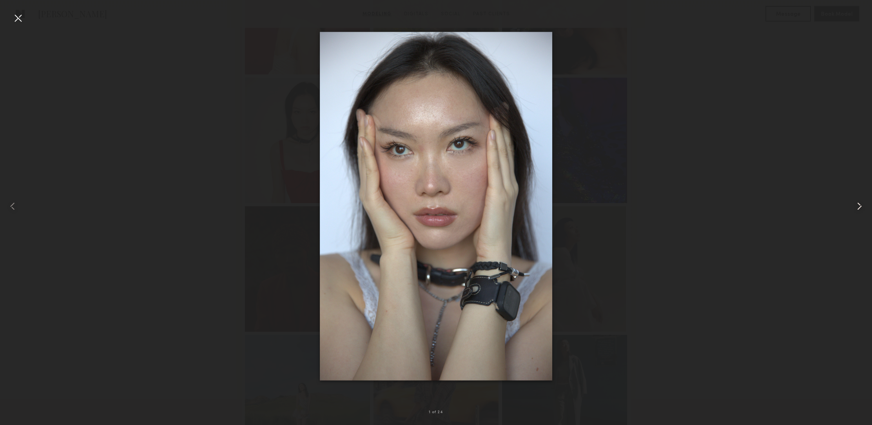
click at [866, 205] on div at bounding box center [854, 206] width 35 height 387
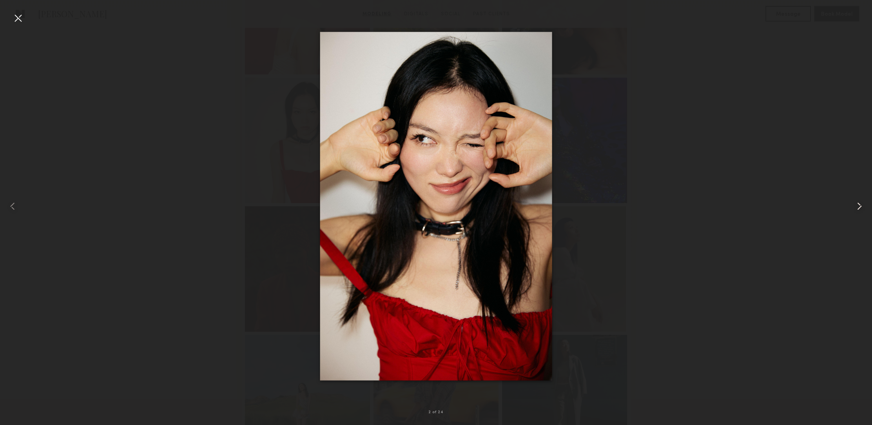
click at [866, 205] on div at bounding box center [854, 206] width 35 height 387
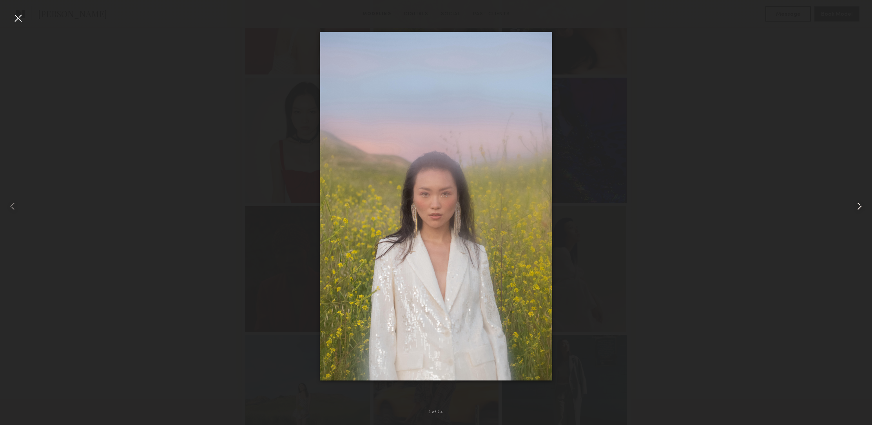
click at [866, 206] on div at bounding box center [854, 206] width 35 height 387
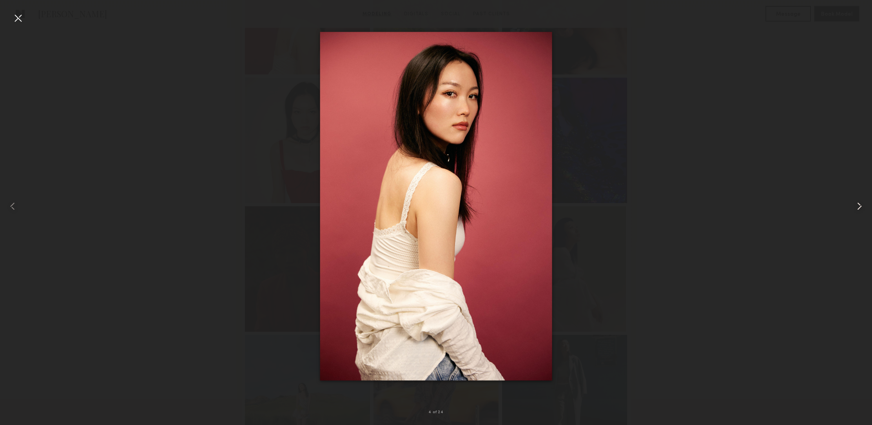
click at [866, 205] on div at bounding box center [854, 206] width 35 height 387
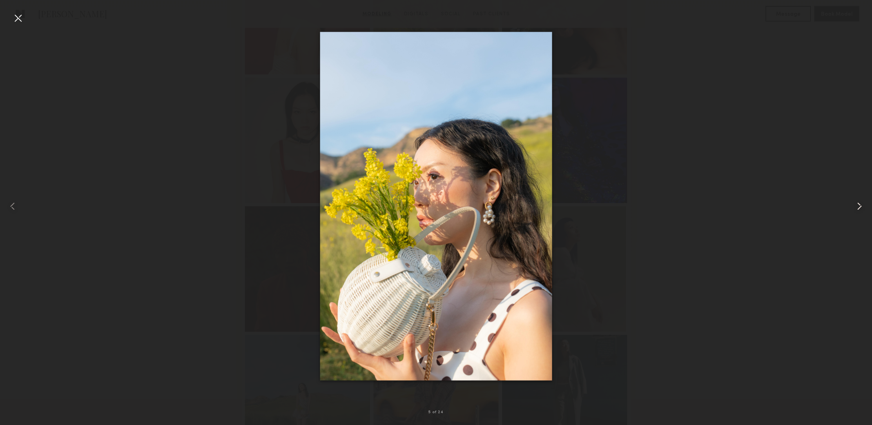
click at [867, 205] on div at bounding box center [854, 206] width 35 height 387
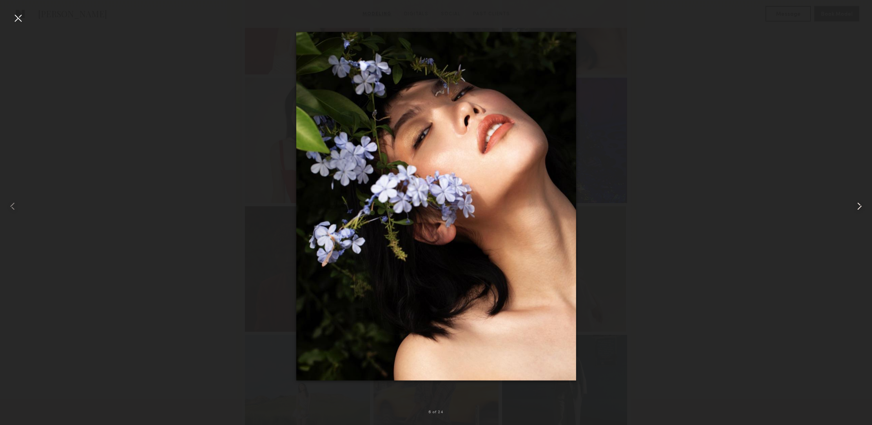
click at [869, 203] on div at bounding box center [854, 206] width 35 height 387
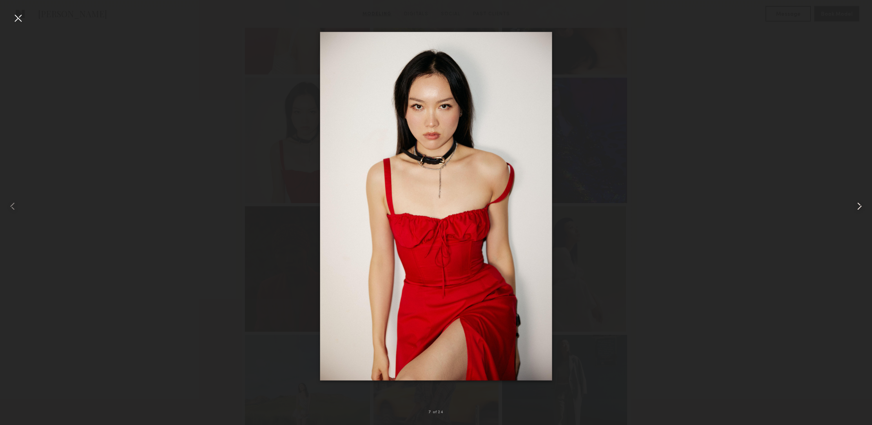
click at [870, 202] on div at bounding box center [854, 206] width 35 height 387
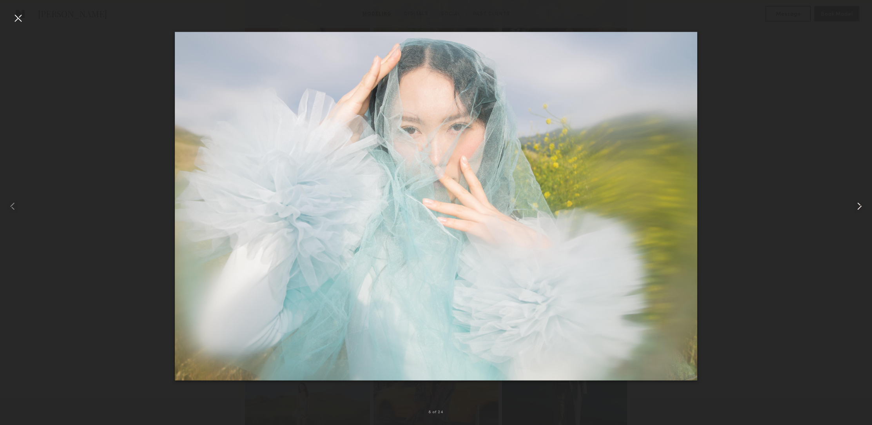
click at [870, 203] on div at bounding box center [854, 206] width 35 height 387
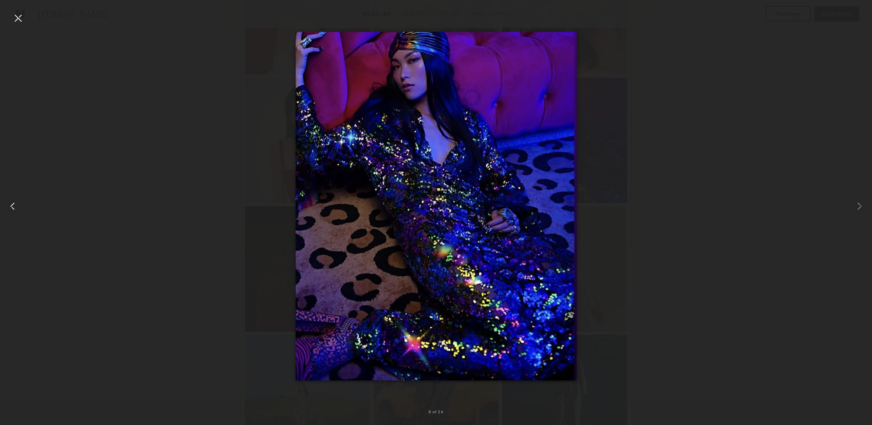
click at [18, 206] on common-icon at bounding box center [12, 206] width 13 height 13
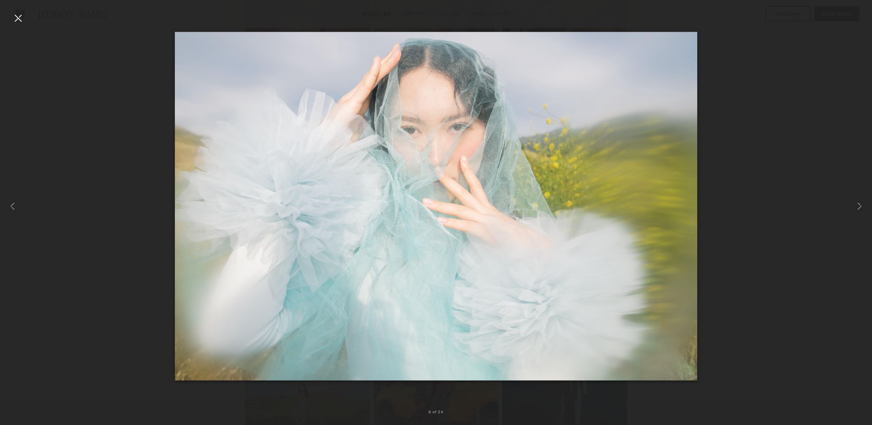
click at [18, 14] on div at bounding box center [18, 18] width 13 height 13
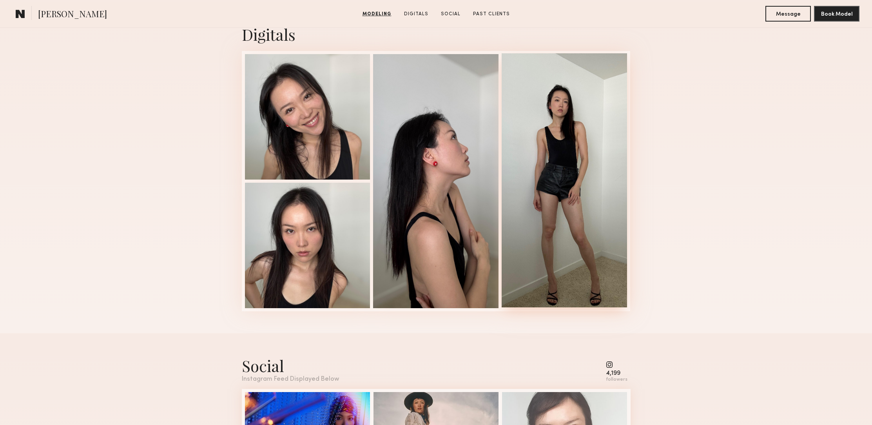
scroll to position [1281, 0]
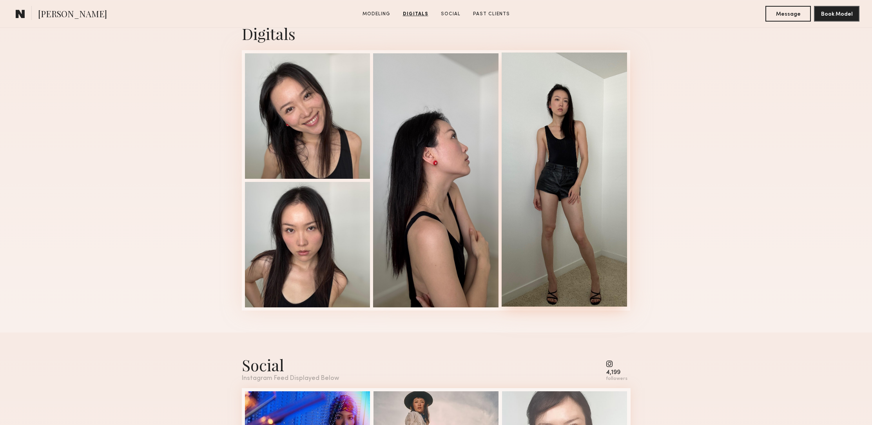
click at [592, 250] on div at bounding box center [564, 180] width 125 height 254
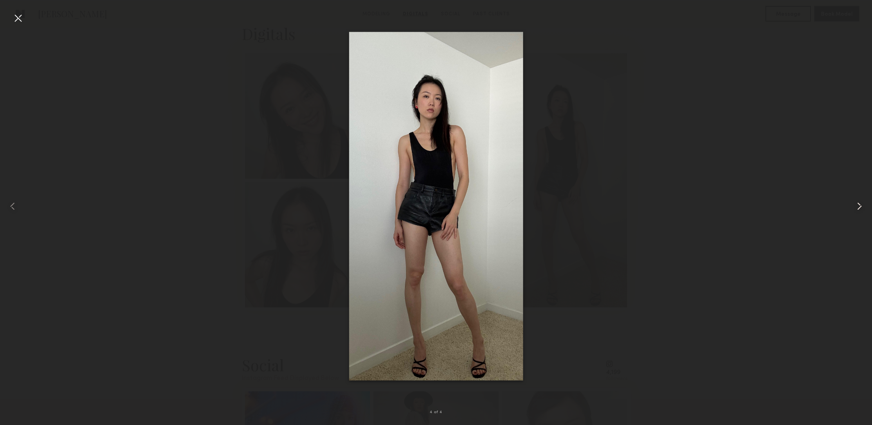
click at [862, 207] on common-icon at bounding box center [859, 206] width 13 height 13
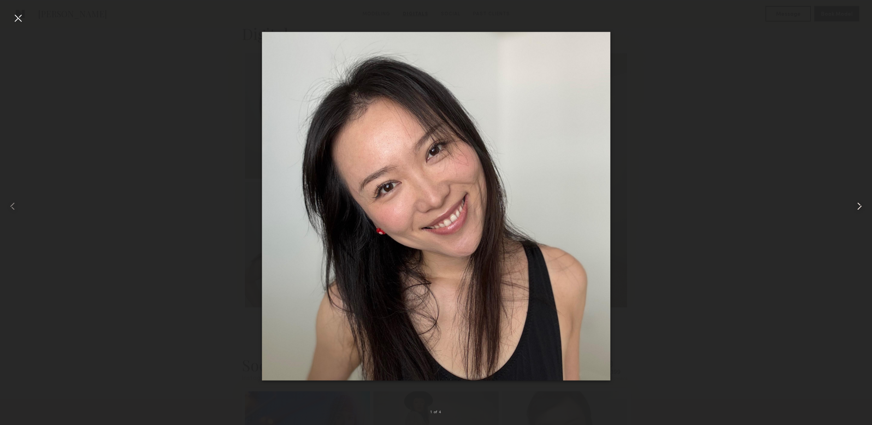
click at [861, 209] on common-icon at bounding box center [859, 206] width 13 height 13
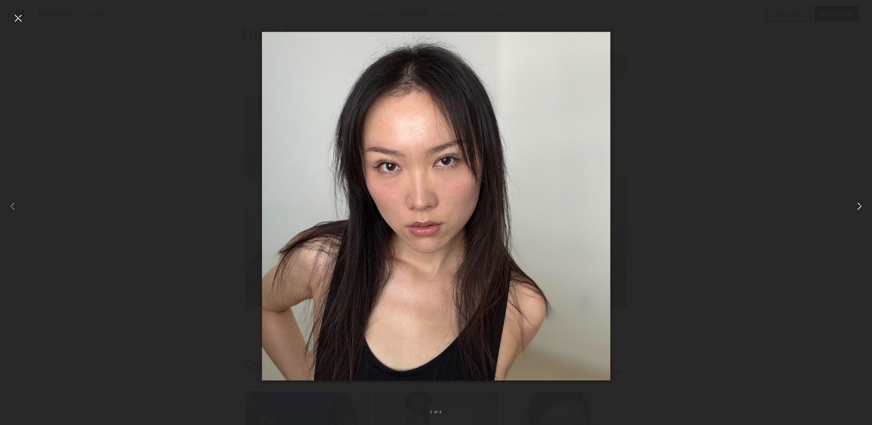
click at [862, 209] on common-icon at bounding box center [859, 206] width 13 height 13
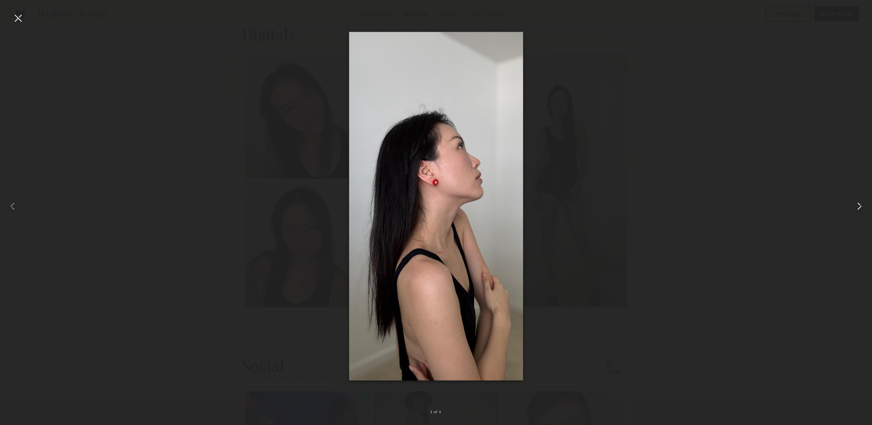
click at [863, 207] on common-icon at bounding box center [859, 206] width 13 height 13
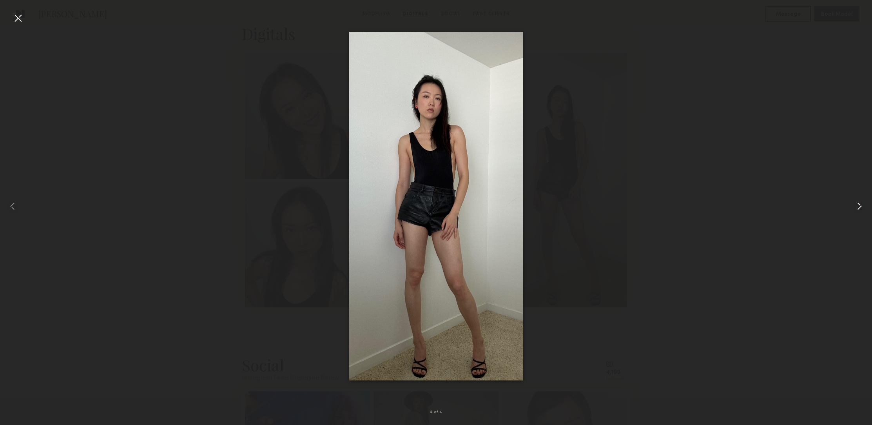
click at [863, 208] on common-icon at bounding box center [859, 206] width 13 height 13
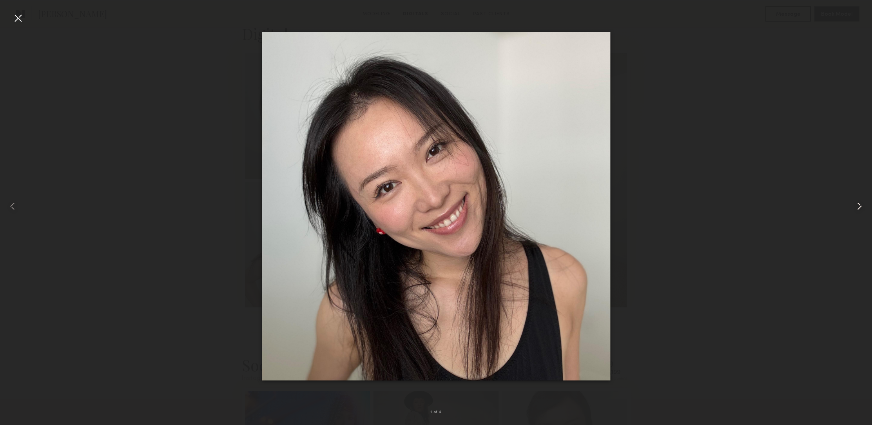
click at [863, 208] on common-icon at bounding box center [859, 206] width 13 height 13
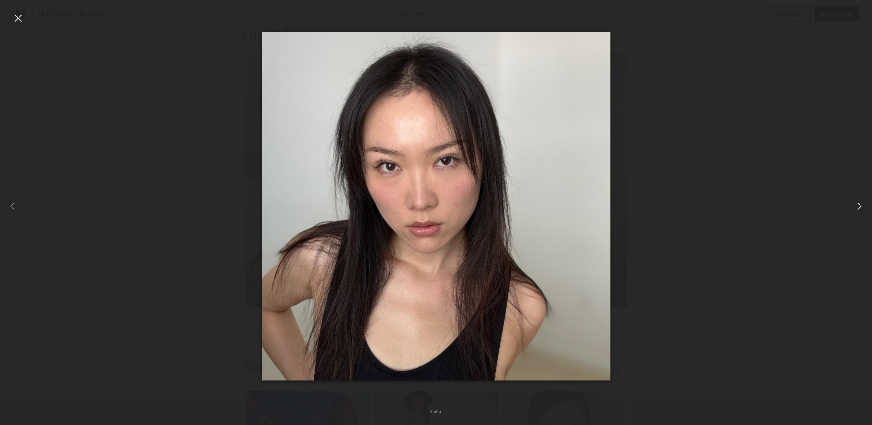
click at [864, 207] on common-icon at bounding box center [859, 206] width 13 height 13
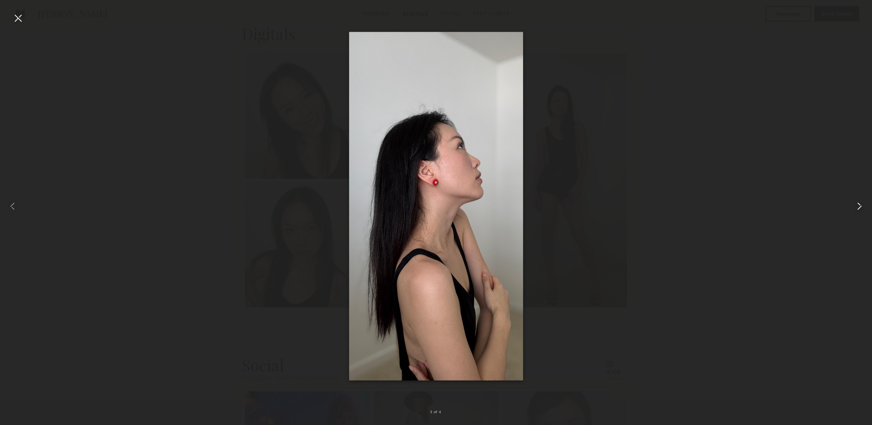
click at [864, 207] on common-icon at bounding box center [859, 206] width 13 height 13
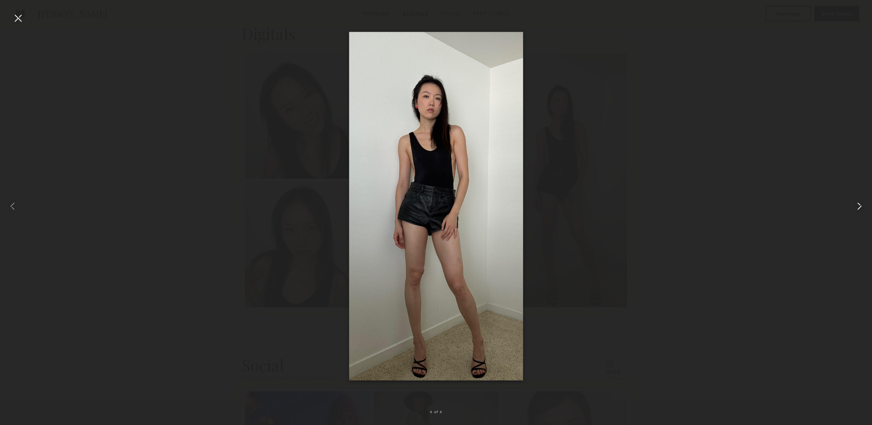
click at [864, 207] on common-icon at bounding box center [859, 206] width 13 height 13
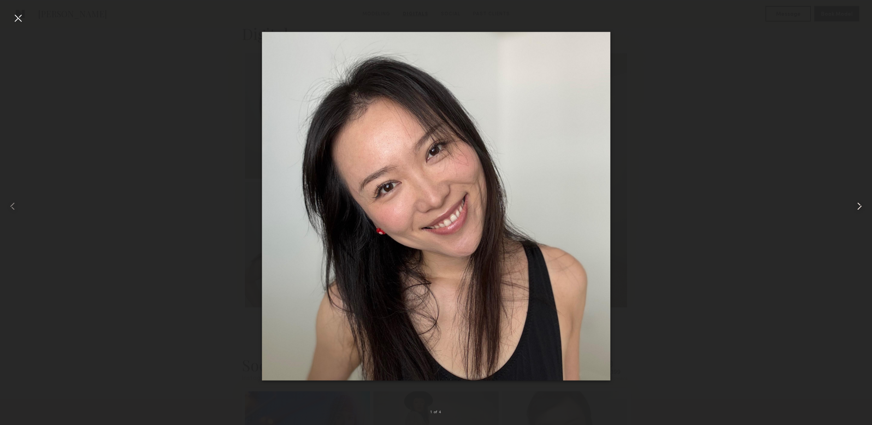
click at [864, 207] on common-icon at bounding box center [859, 206] width 13 height 13
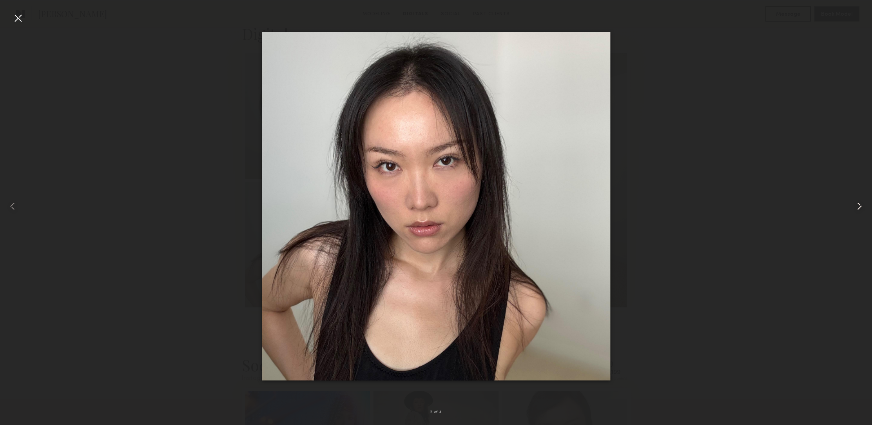
click at [865, 207] on common-icon at bounding box center [859, 206] width 13 height 13
click at [867, 207] on div at bounding box center [854, 206] width 35 height 387
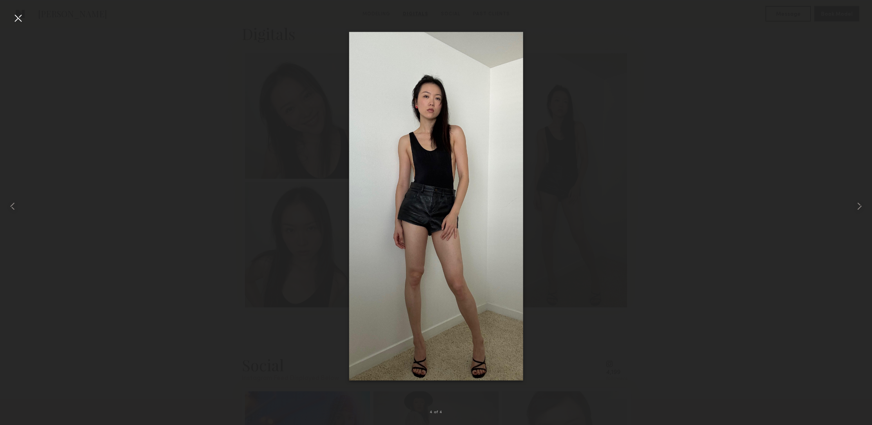
click at [20, 21] on div at bounding box center [18, 18] width 13 height 13
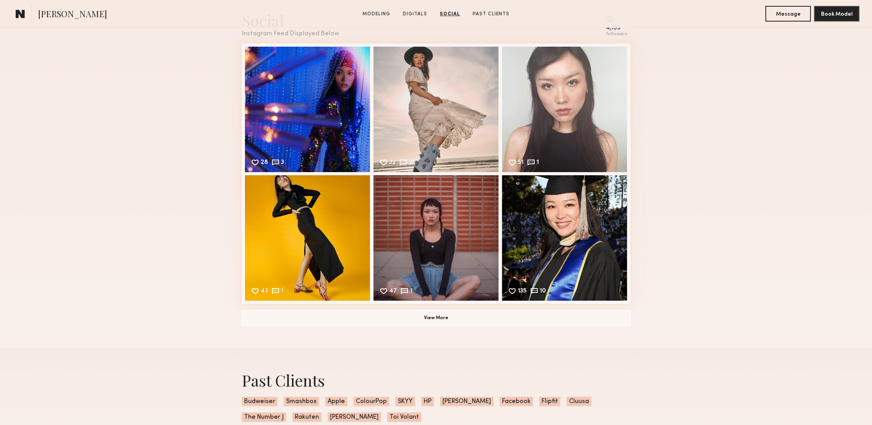
scroll to position [1627, 0]
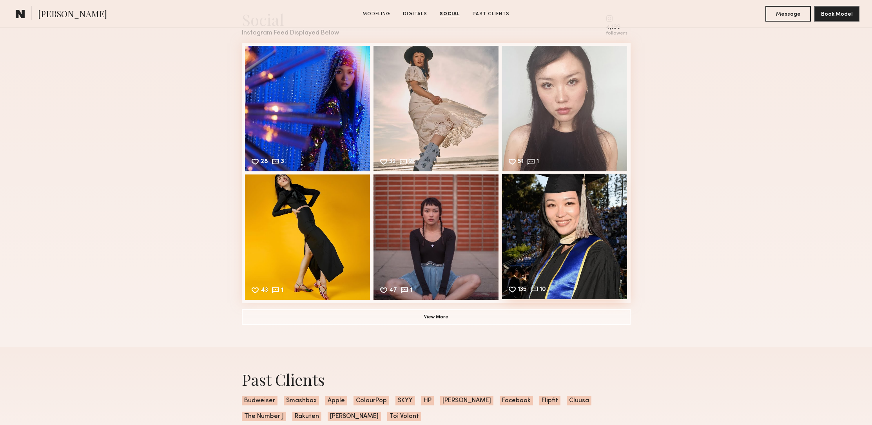
click at [613, 264] on div "135 10 Likes & comments displayed to show model’s engagement" at bounding box center [564, 236] width 125 height 125
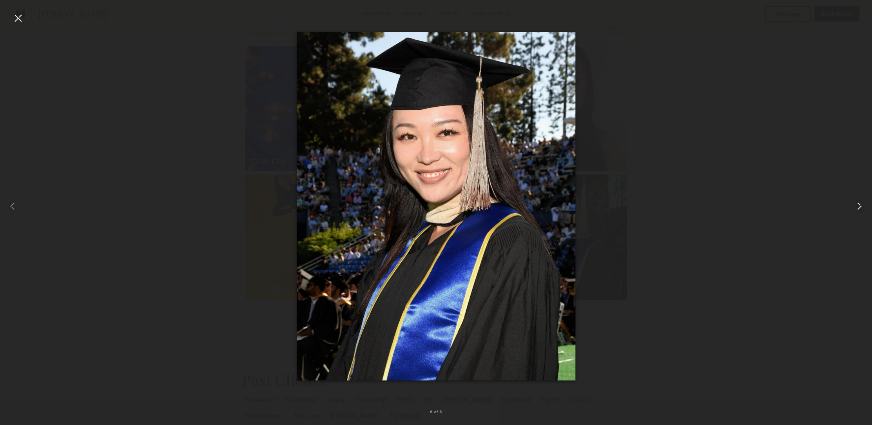
click at [859, 204] on common-icon at bounding box center [859, 206] width 13 height 13
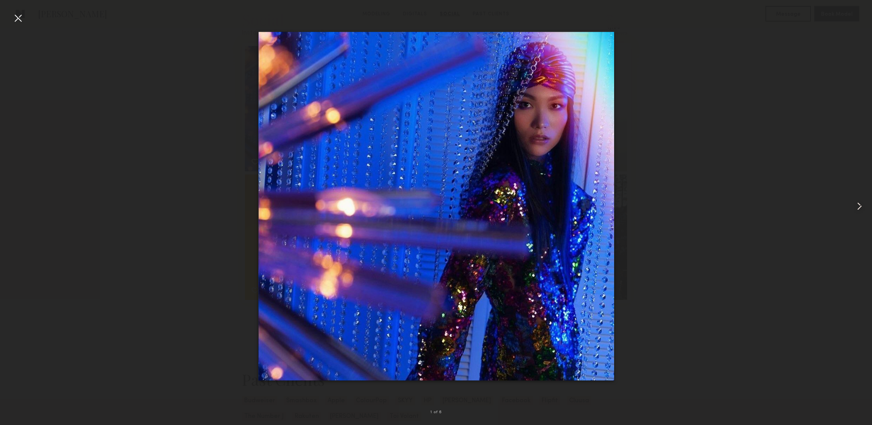
click at [860, 204] on common-icon at bounding box center [859, 206] width 13 height 13
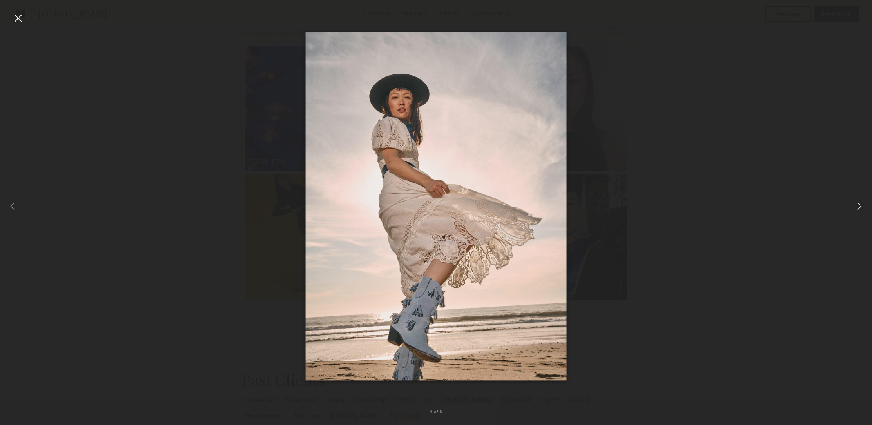
click at [861, 204] on common-icon at bounding box center [859, 206] width 13 height 13
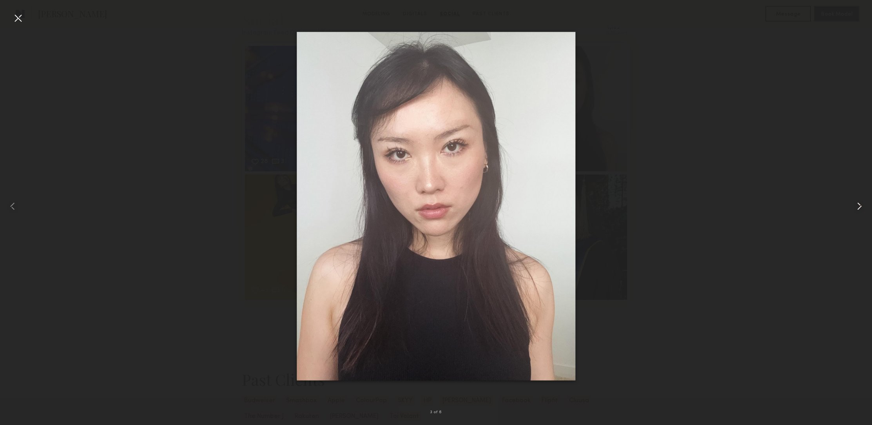
click at [862, 204] on common-icon at bounding box center [859, 206] width 13 height 13
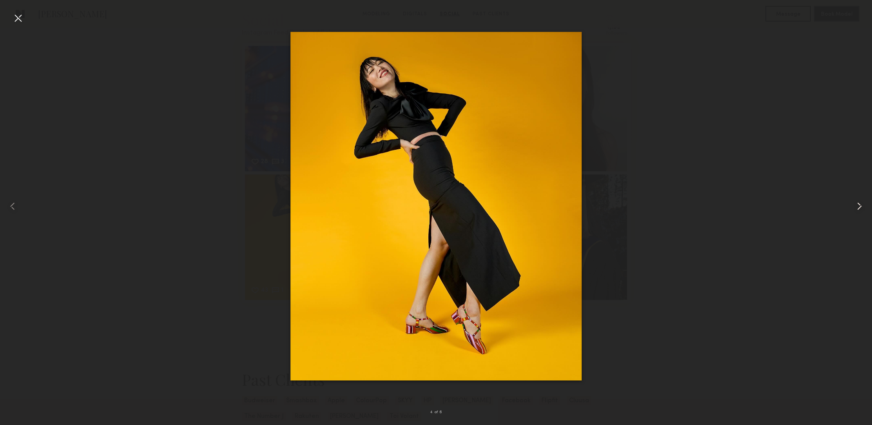
click at [862, 203] on common-icon at bounding box center [859, 206] width 13 height 13
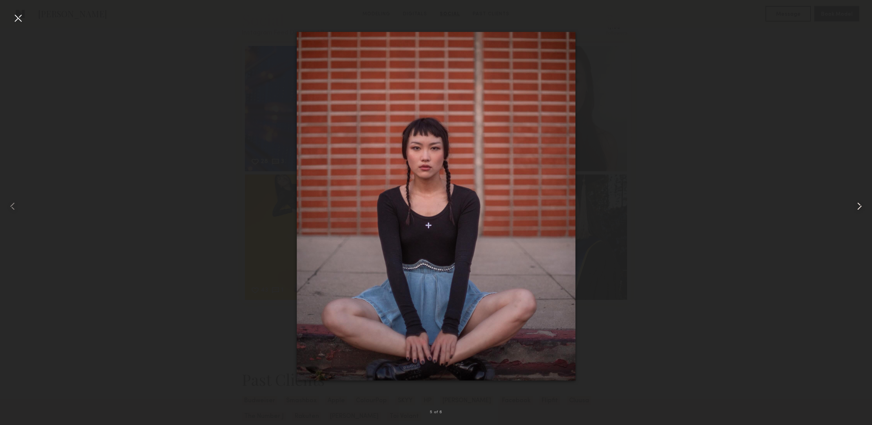
click at [862, 202] on common-icon at bounding box center [859, 206] width 13 height 13
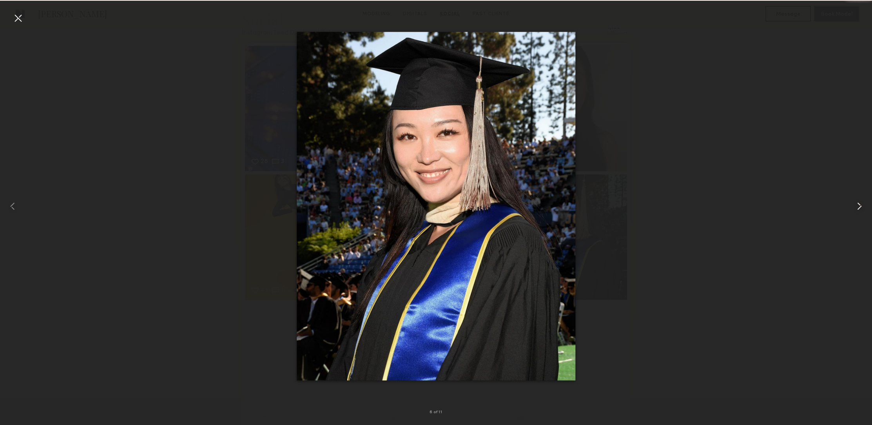
click at [862, 202] on common-icon at bounding box center [859, 206] width 13 height 13
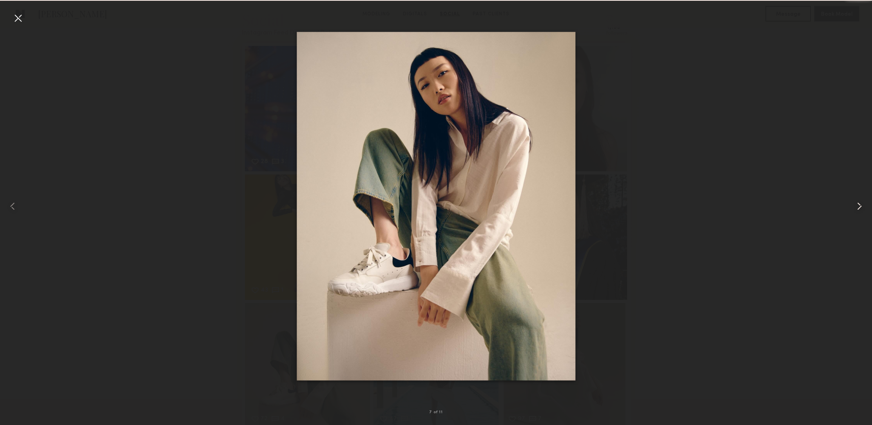
click at [862, 202] on common-icon at bounding box center [859, 206] width 13 height 13
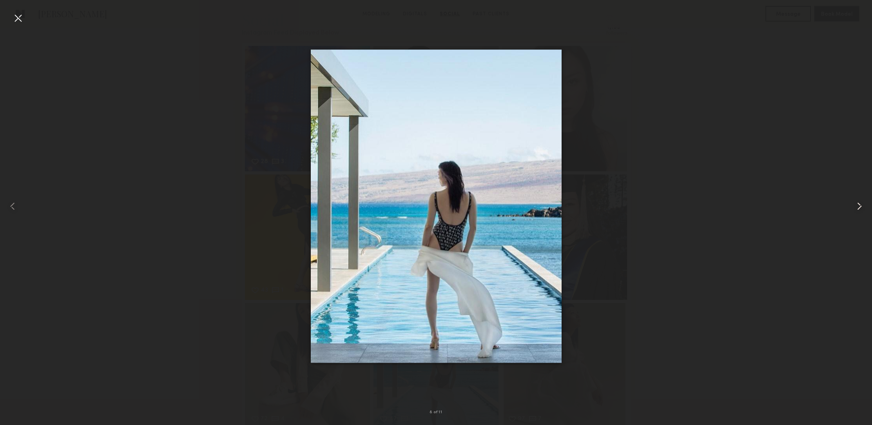
click at [862, 202] on common-icon at bounding box center [859, 206] width 13 height 13
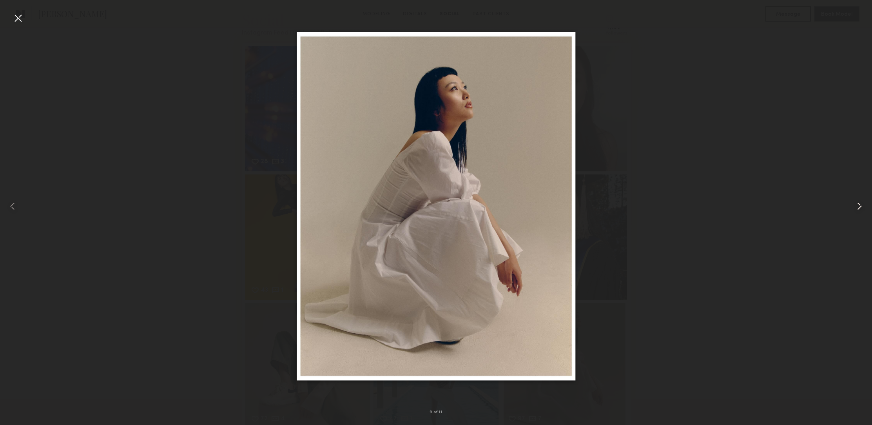
click at [862, 203] on common-icon at bounding box center [859, 206] width 13 height 13
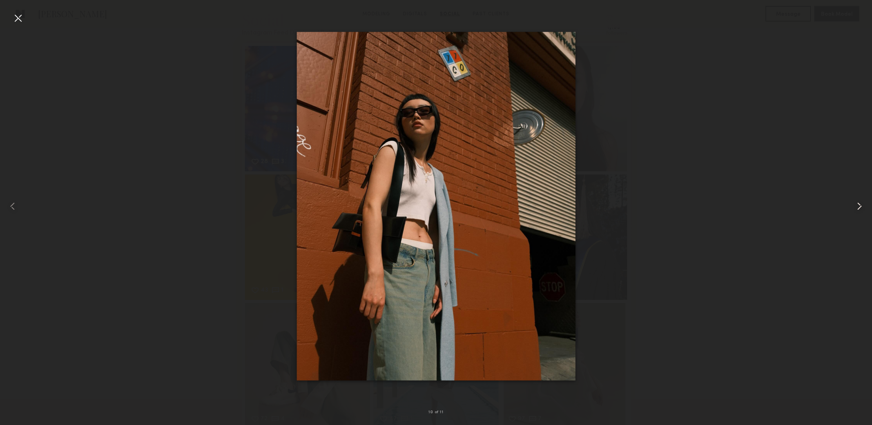
click at [862, 203] on common-icon at bounding box center [859, 206] width 13 height 13
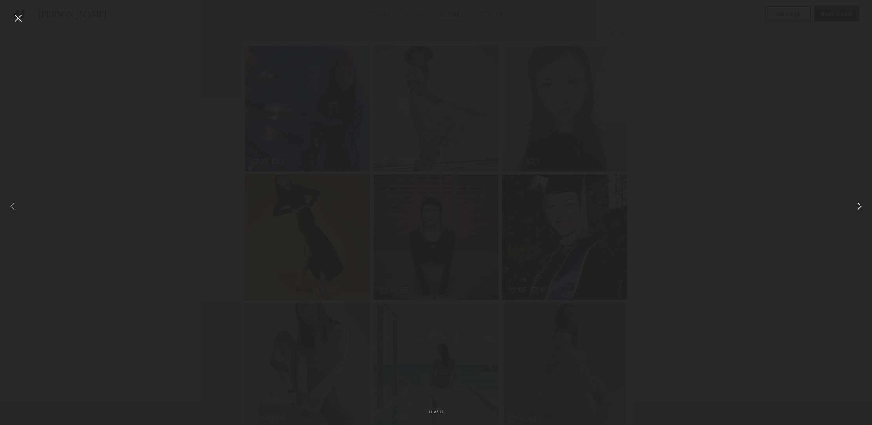
click at [863, 203] on common-icon at bounding box center [859, 206] width 13 height 13
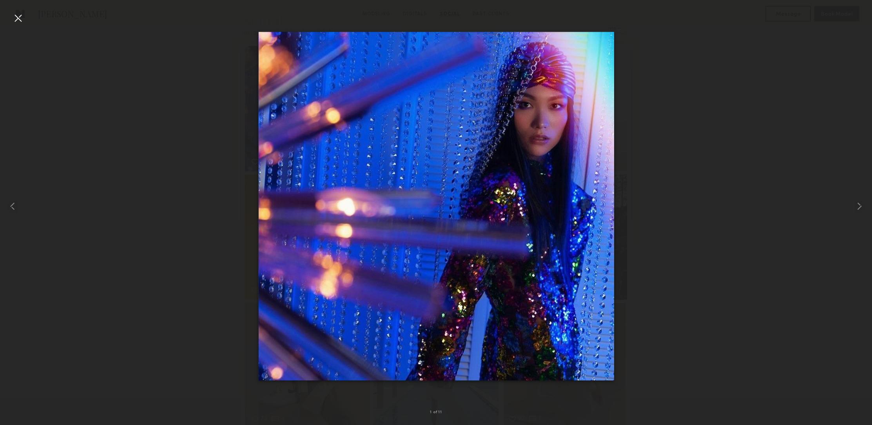
click at [18, 21] on div at bounding box center [18, 18] width 13 height 13
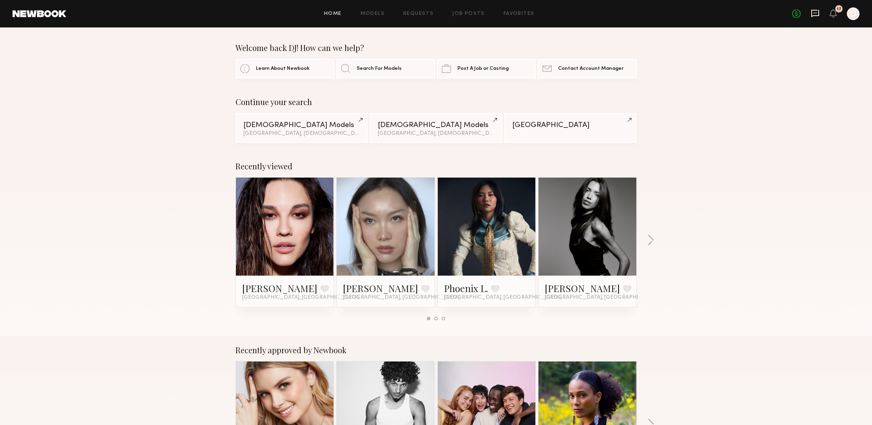
click at [814, 13] on icon at bounding box center [815, 13] width 3 height 1
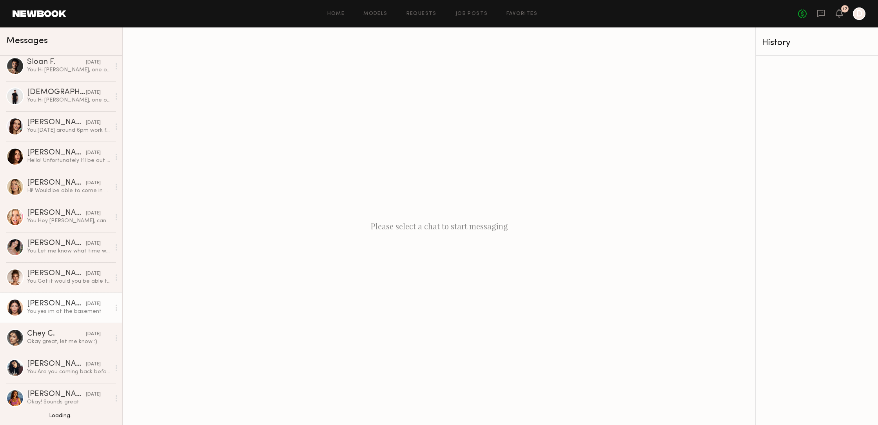
scroll to position [547, 0]
click at [43, 310] on div "You: yes im at the basement" at bounding box center [69, 312] width 84 height 7
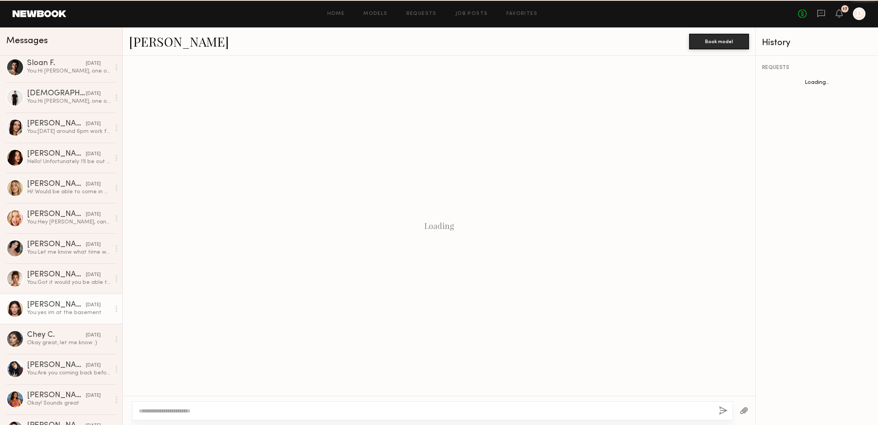
click at [43, 310] on div "You: yes im at the basement" at bounding box center [69, 312] width 84 height 7
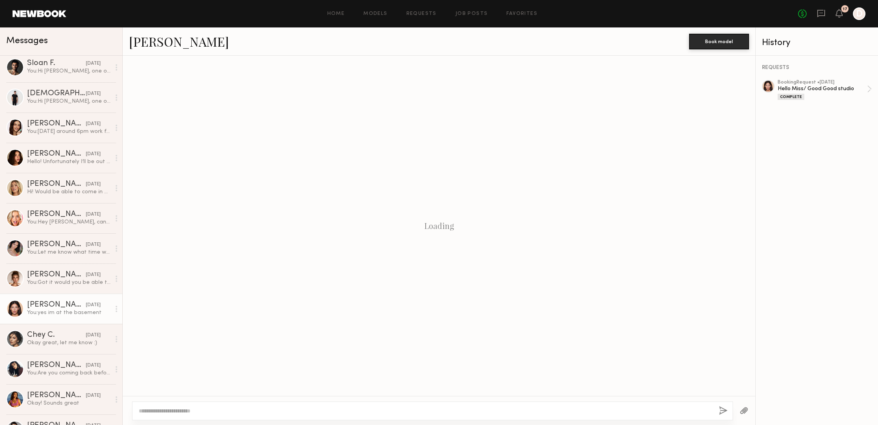
scroll to position [185, 0]
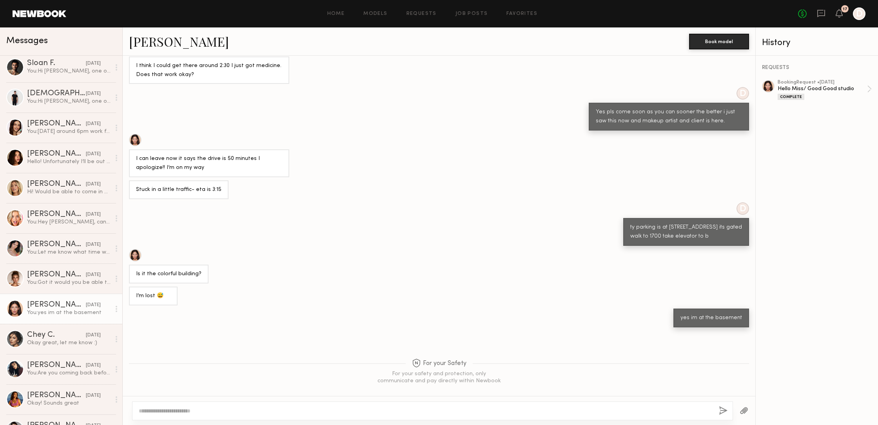
click at [255, 407] on textarea at bounding box center [426, 411] width 574 height 8
click at [234, 408] on textarea "**********" at bounding box center [426, 411] width 574 height 8
type textarea "**********"
click at [722, 411] on button "button" at bounding box center [723, 411] width 9 height 10
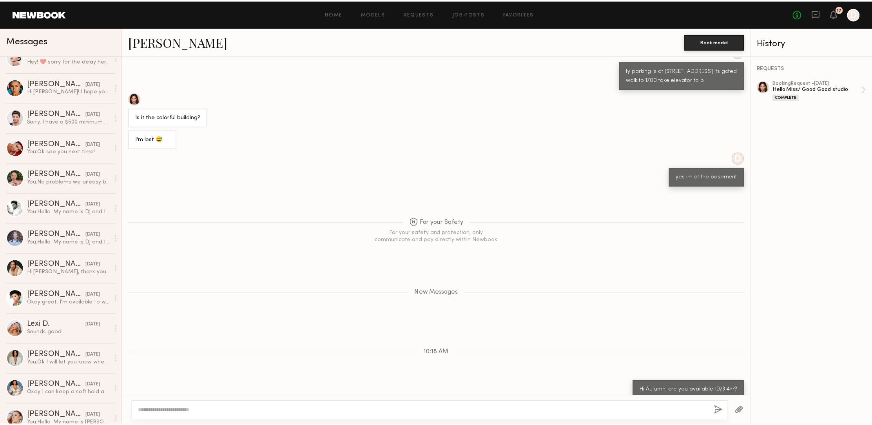
scroll to position [2271, 0]
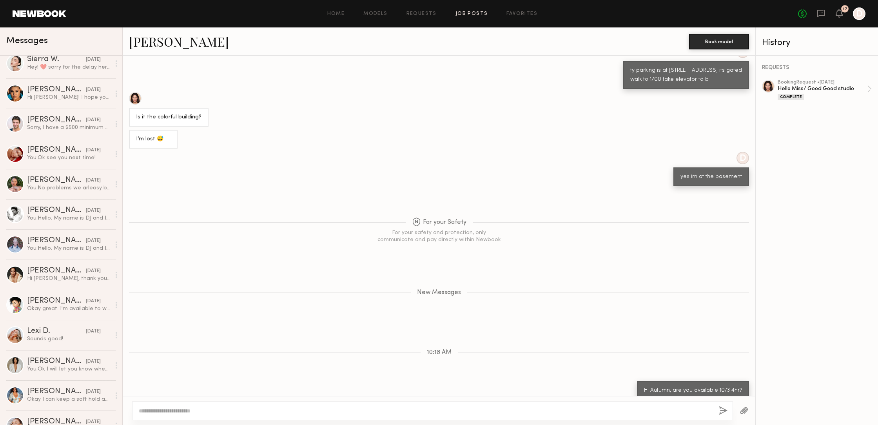
click at [477, 13] on link "Job Posts" at bounding box center [472, 13] width 33 height 5
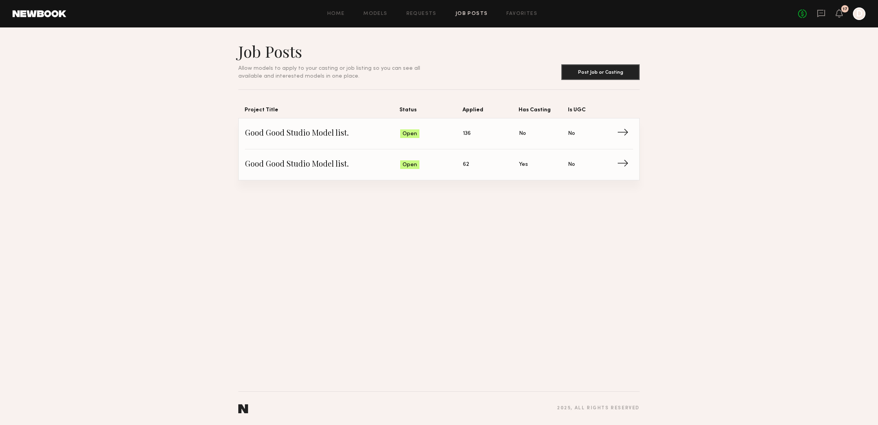
click at [476, 15] on link "Job Posts" at bounding box center [472, 13] width 33 height 5
drag, startPoint x: 529, startPoint y: 16, endPoint x: 550, endPoint y: 15, distance: 20.4
click at [529, 16] on link "Favorites" at bounding box center [522, 13] width 31 height 5
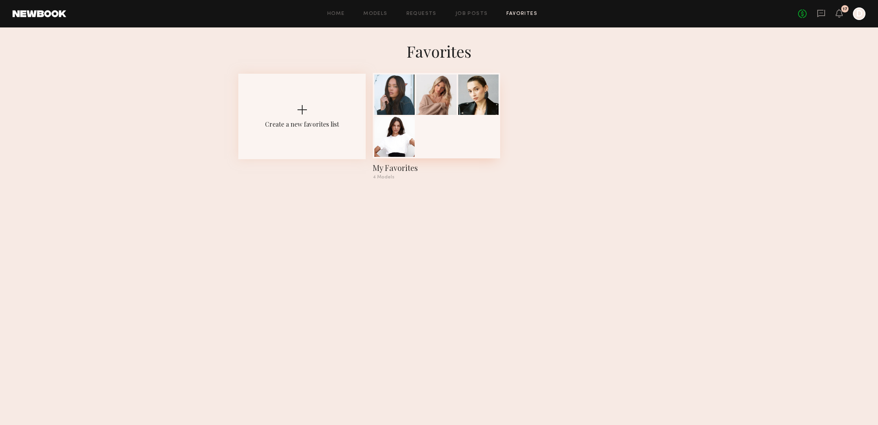
click at [395, 100] on div at bounding box center [394, 94] width 40 height 40
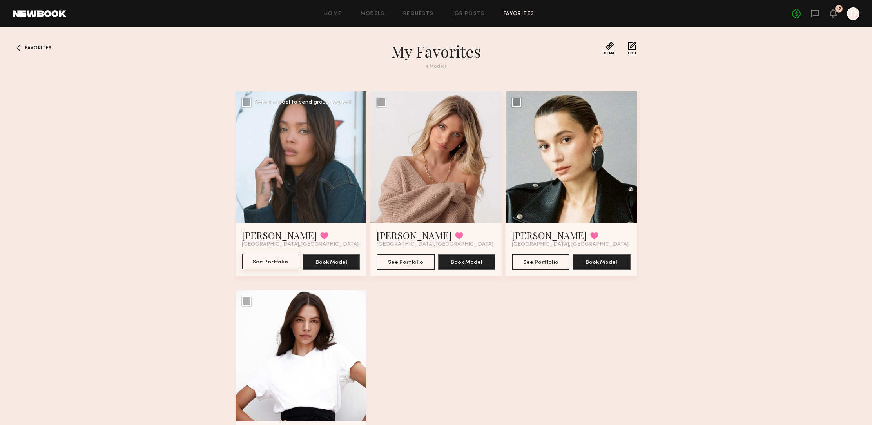
click at [280, 261] on button "See Portfolio" at bounding box center [271, 262] width 58 height 16
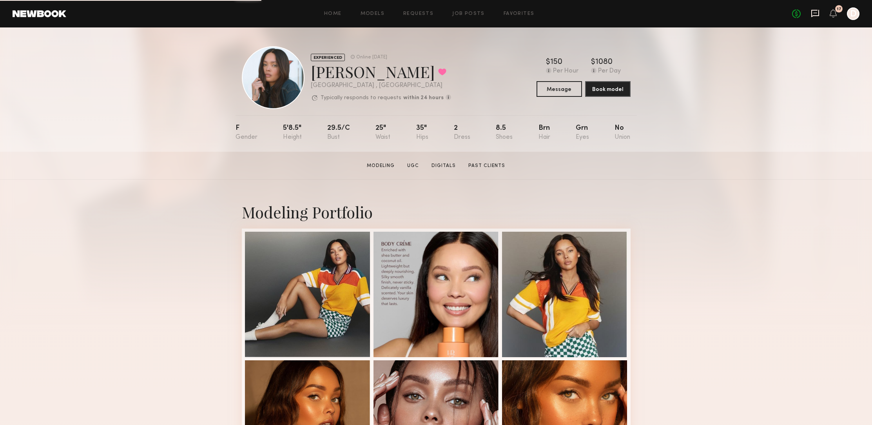
click at [816, 15] on icon at bounding box center [815, 13] width 9 height 9
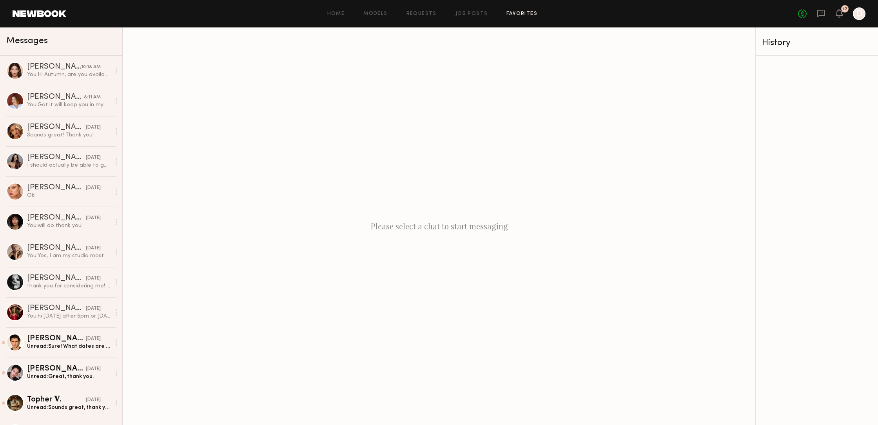
click at [516, 13] on link "Favorites" at bounding box center [522, 13] width 31 height 5
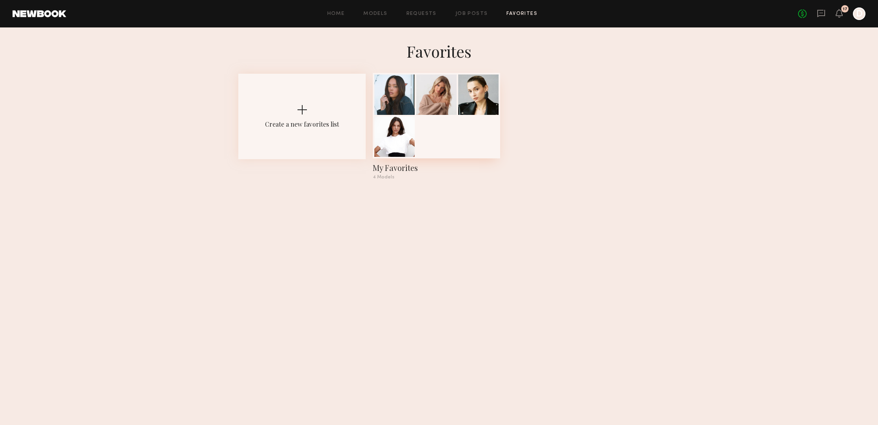
click at [402, 101] on div at bounding box center [394, 94] width 40 height 40
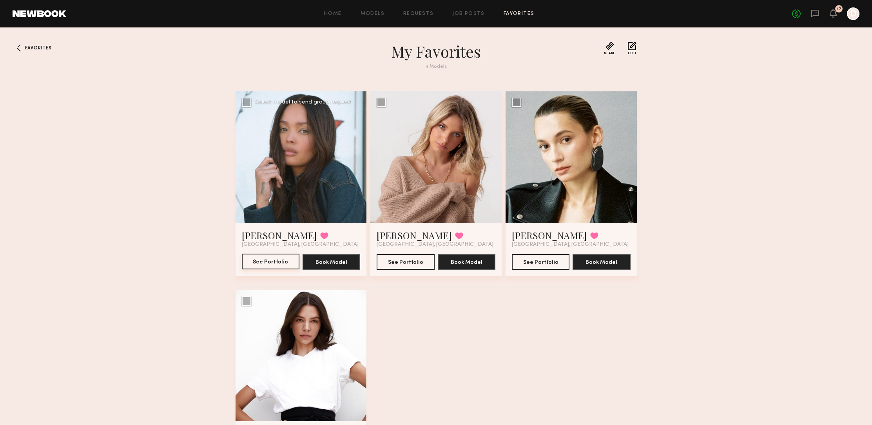
click at [270, 262] on button "See Portfolio" at bounding box center [271, 262] width 58 height 16
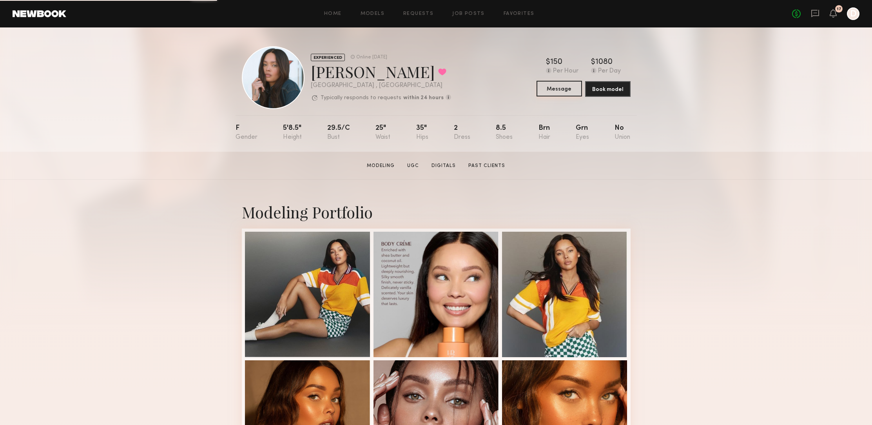
click at [561, 84] on button "Message" at bounding box center [559, 89] width 45 height 16
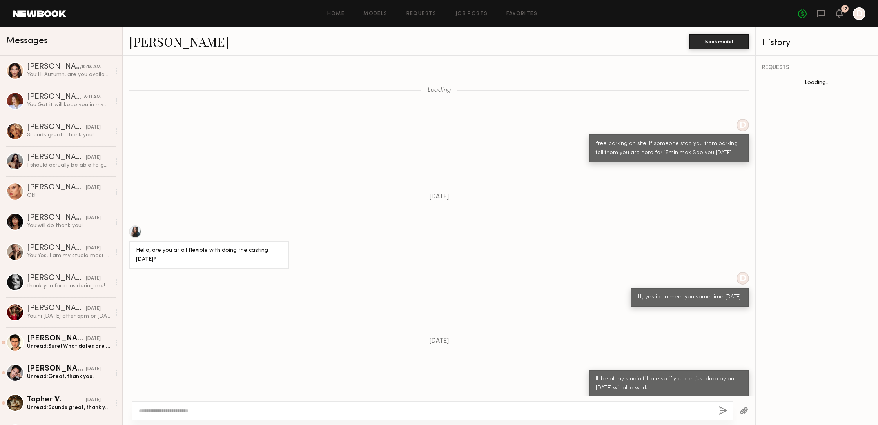
scroll to position [359, 0]
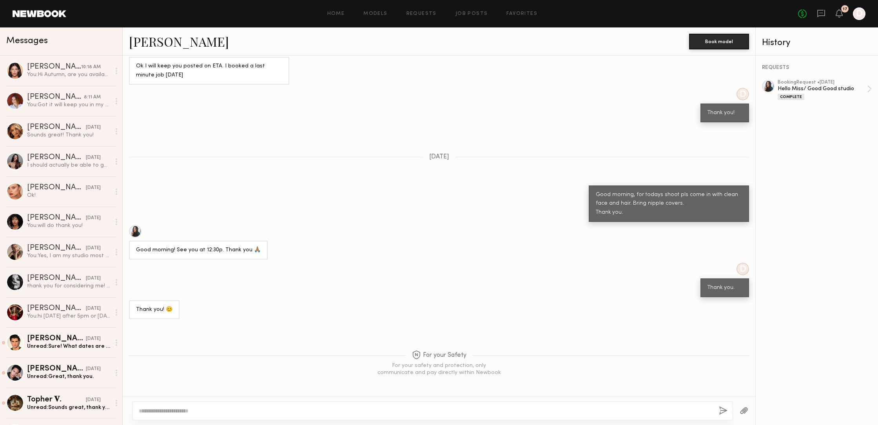
click at [158, 408] on textarea at bounding box center [426, 411] width 574 height 8
drag, startPoint x: 146, startPoint y: 410, endPoint x: 164, endPoint y: 411, distance: 18.1
click at [165, 410] on textarea "**********" at bounding box center [426, 411] width 574 height 8
type textarea "**********"
click at [722, 408] on button "button" at bounding box center [723, 411] width 9 height 10
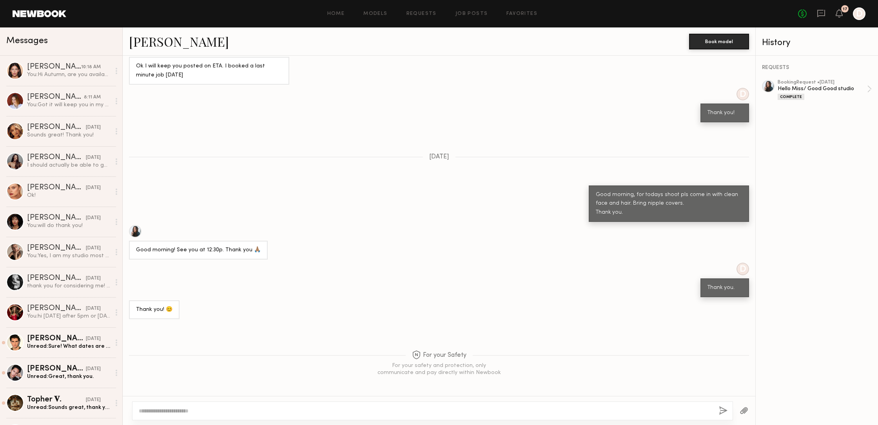
scroll to position [516, 0]
